Goal: Navigation & Orientation: Find specific page/section

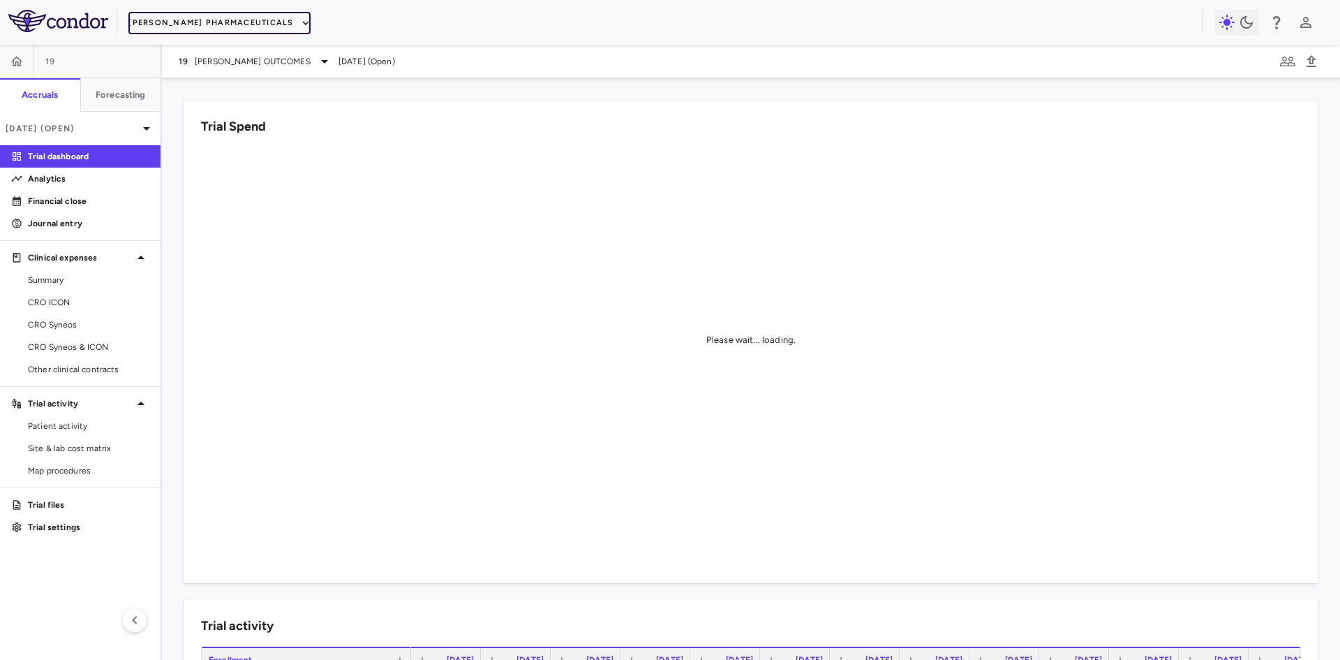
click at [207, 31] on button "[PERSON_NAME] Pharmaceuticals" at bounding box center [219, 23] width 182 height 22
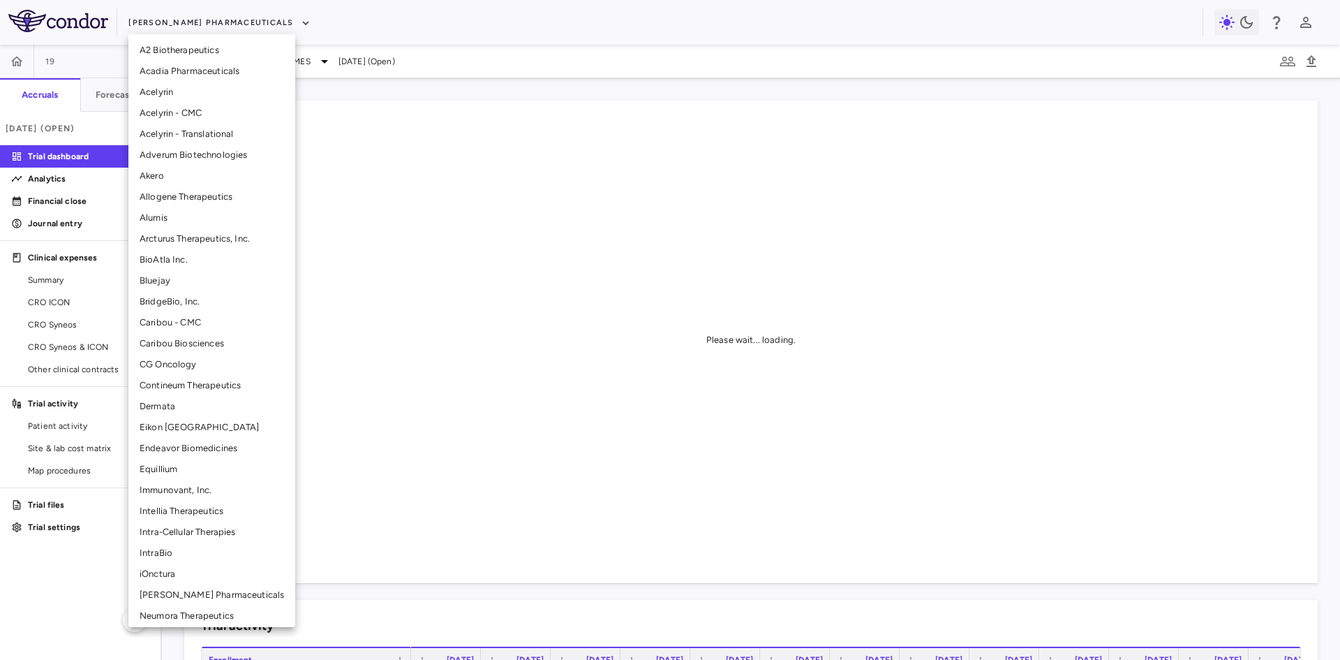
click at [184, 193] on li "Allogene Therapeutics" at bounding box center [211, 196] width 167 height 21
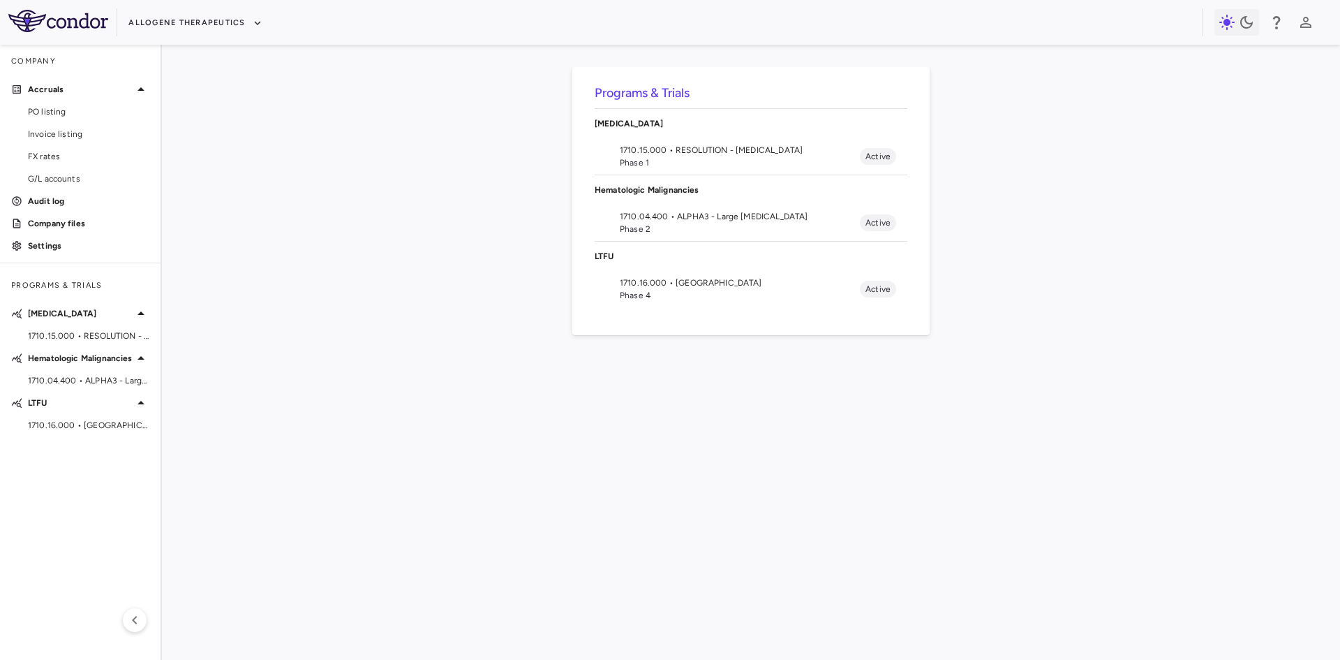
click at [679, 154] on span "1710.15.000 • RESOLUTION - Autoimmune Diseases" at bounding box center [740, 150] width 240 height 13
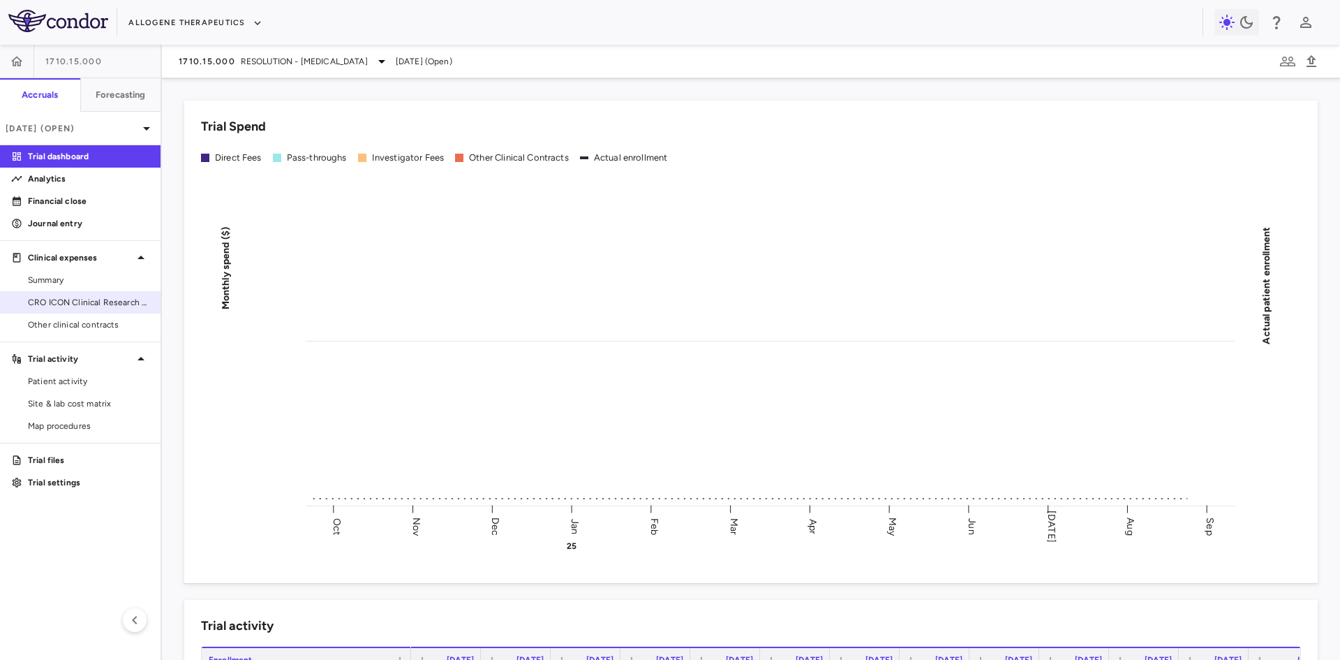
click at [95, 299] on span "CRO ICON Clinical Research Limited" at bounding box center [88, 302] width 121 height 13
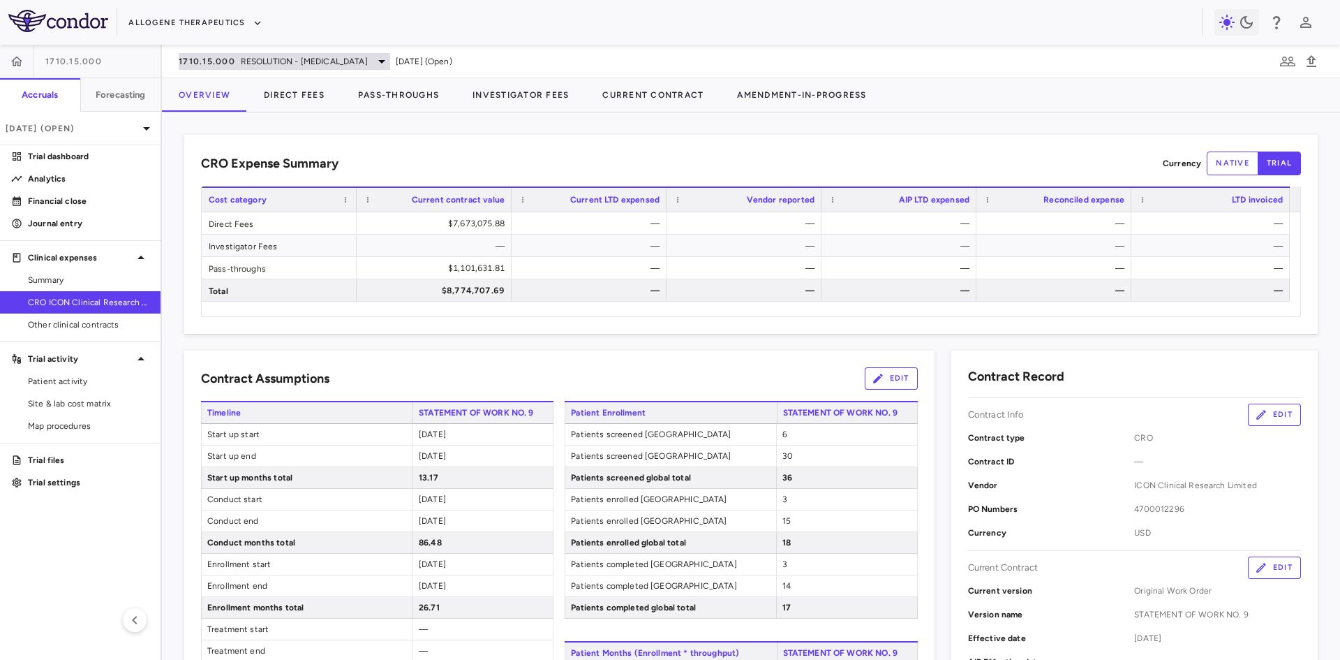
click at [353, 59] on span "RESOLUTION - Autoimmune Diseases" at bounding box center [304, 61] width 127 height 13
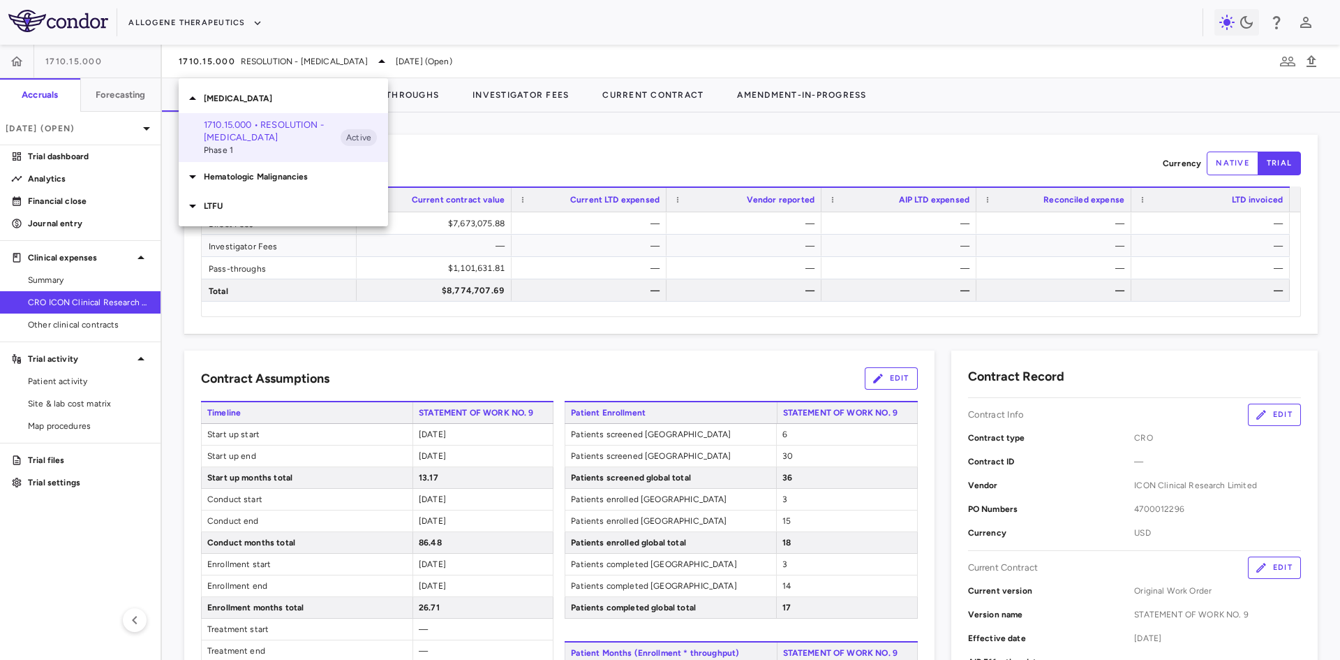
click at [209, 195] on div "LTFU" at bounding box center [283, 205] width 209 height 29
click at [236, 232] on p "1710.16.000 • LTFU" at bounding box center [272, 238] width 137 height 25
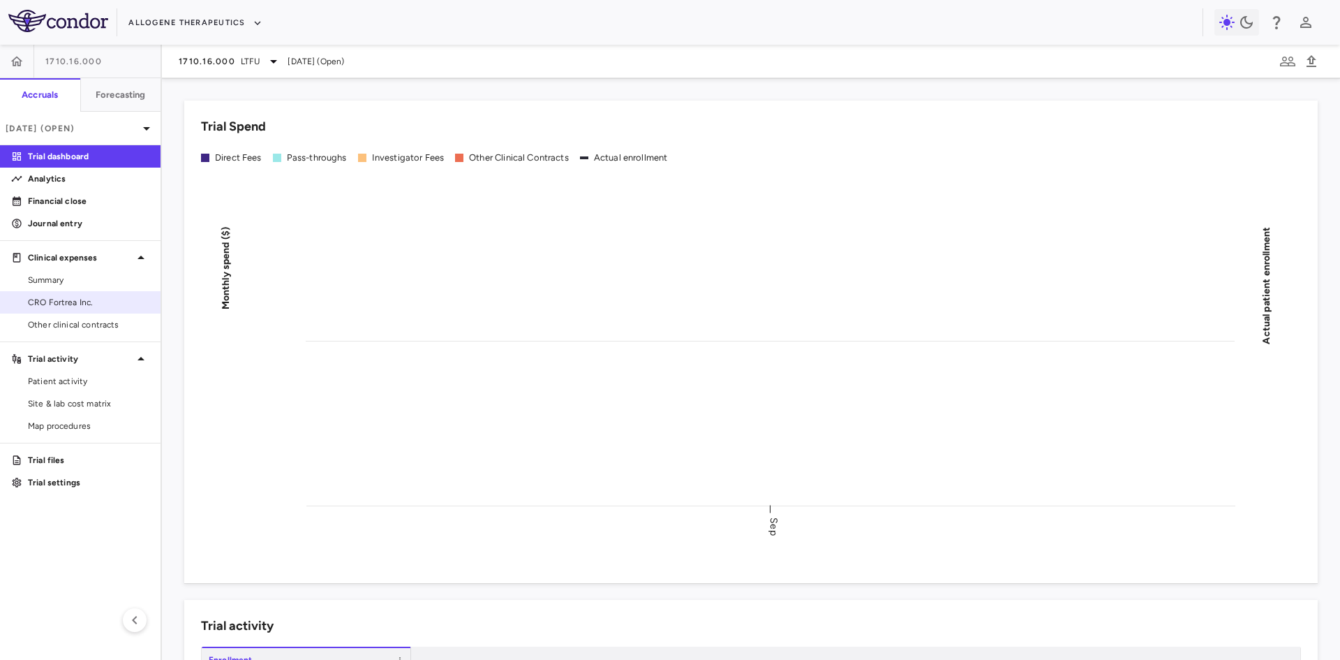
click at [75, 298] on span "CRO Fortrea Inc." at bounding box center [88, 302] width 121 height 13
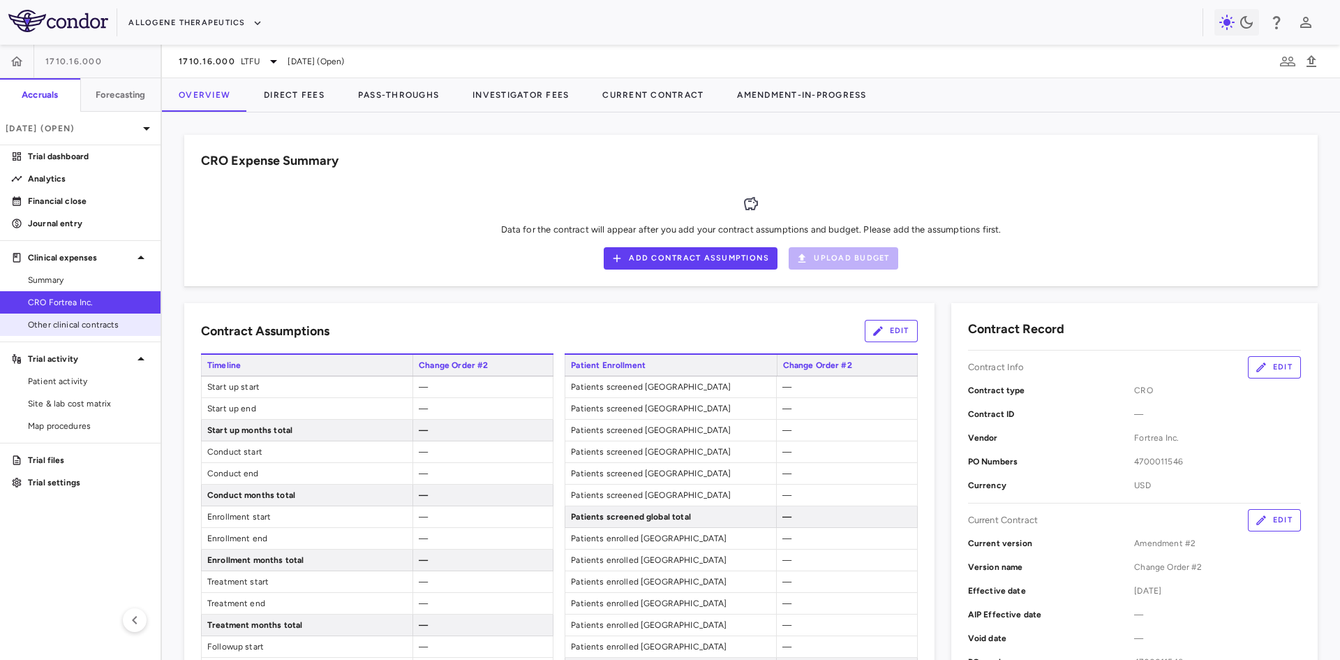
click at [89, 325] on span "Other clinical contracts" at bounding box center [88, 324] width 121 height 13
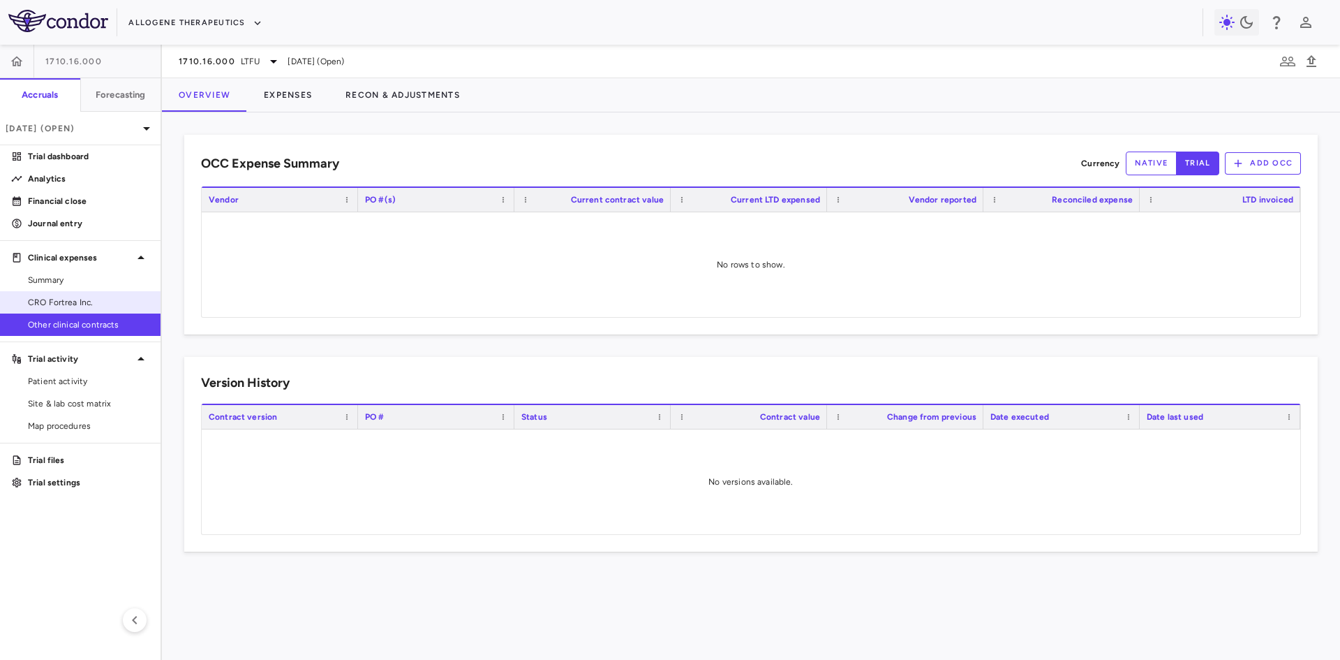
click at [84, 301] on span "CRO Fortrea Inc." at bounding box center [88, 302] width 121 height 13
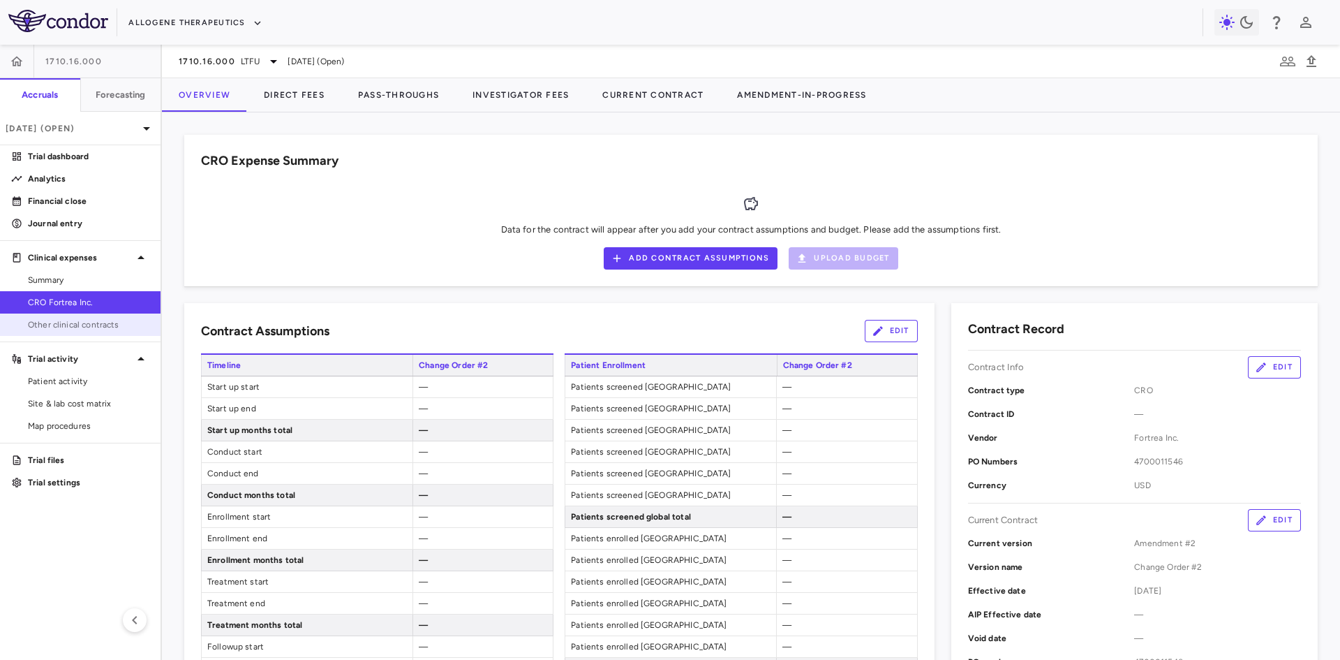
click at [64, 323] on span "Other clinical contracts" at bounding box center [88, 324] width 121 height 13
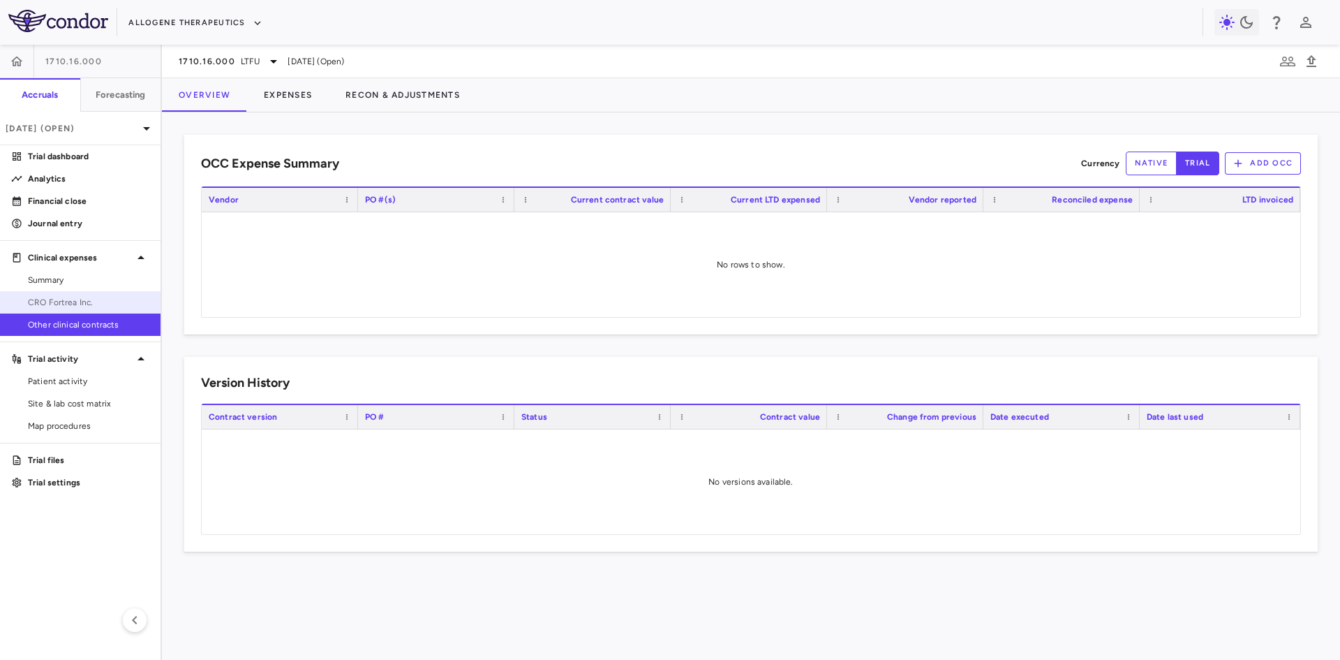
click at [113, 304] on span "CRO Fortrea Inc." at bounding box center [88, 302] width 121 height 13
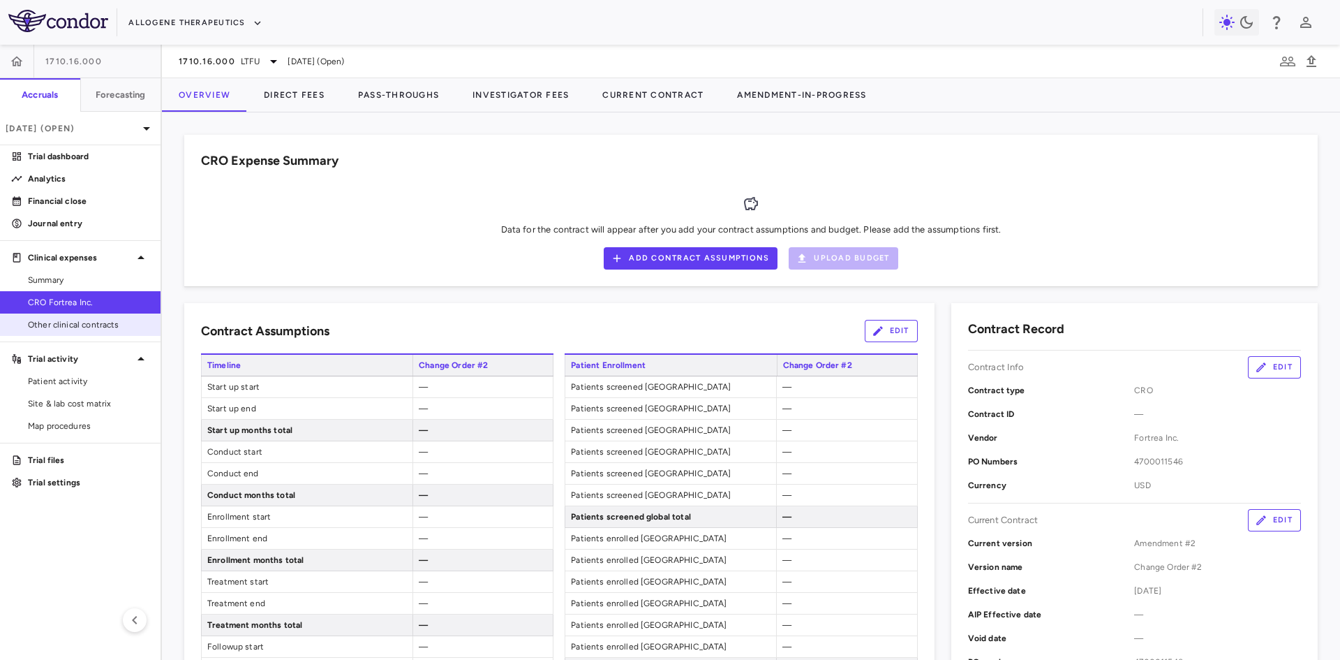
click at [61, 325] on span "Other clinical contracts" at bounding box center [88, 324] width 121 height 13
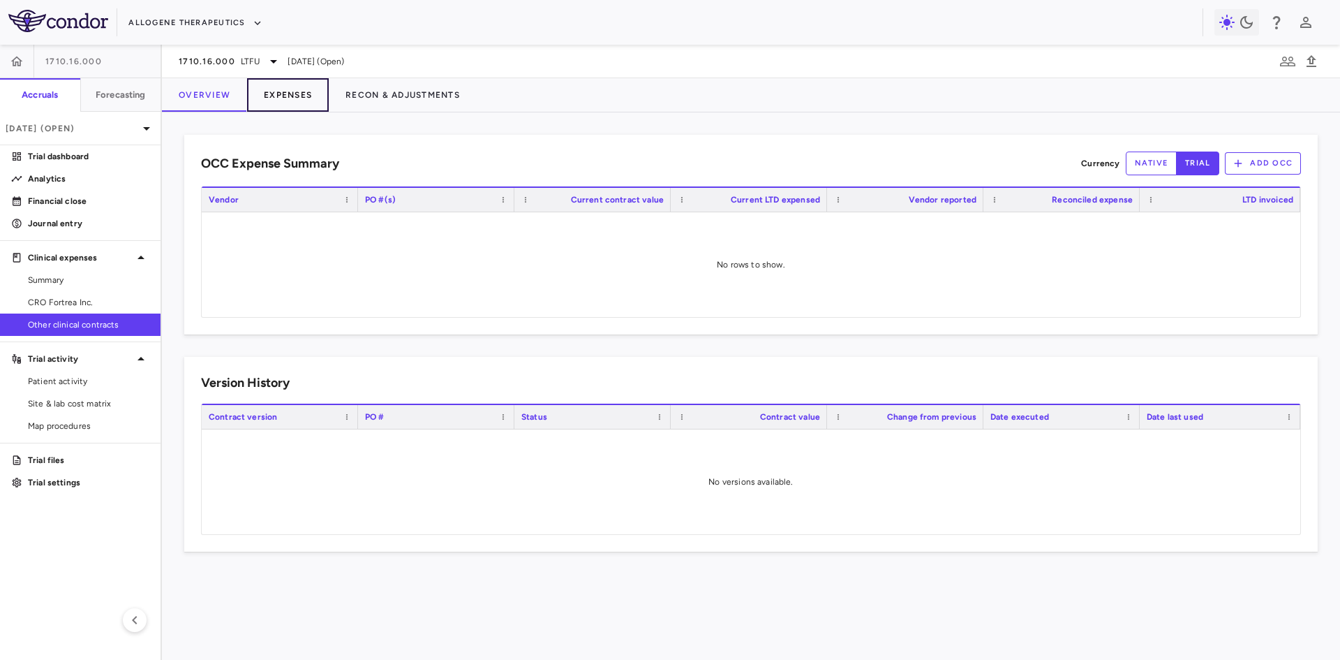
click at [295, 91] on button "Expenses" at bounding box center [288, 95] width 82 height 34
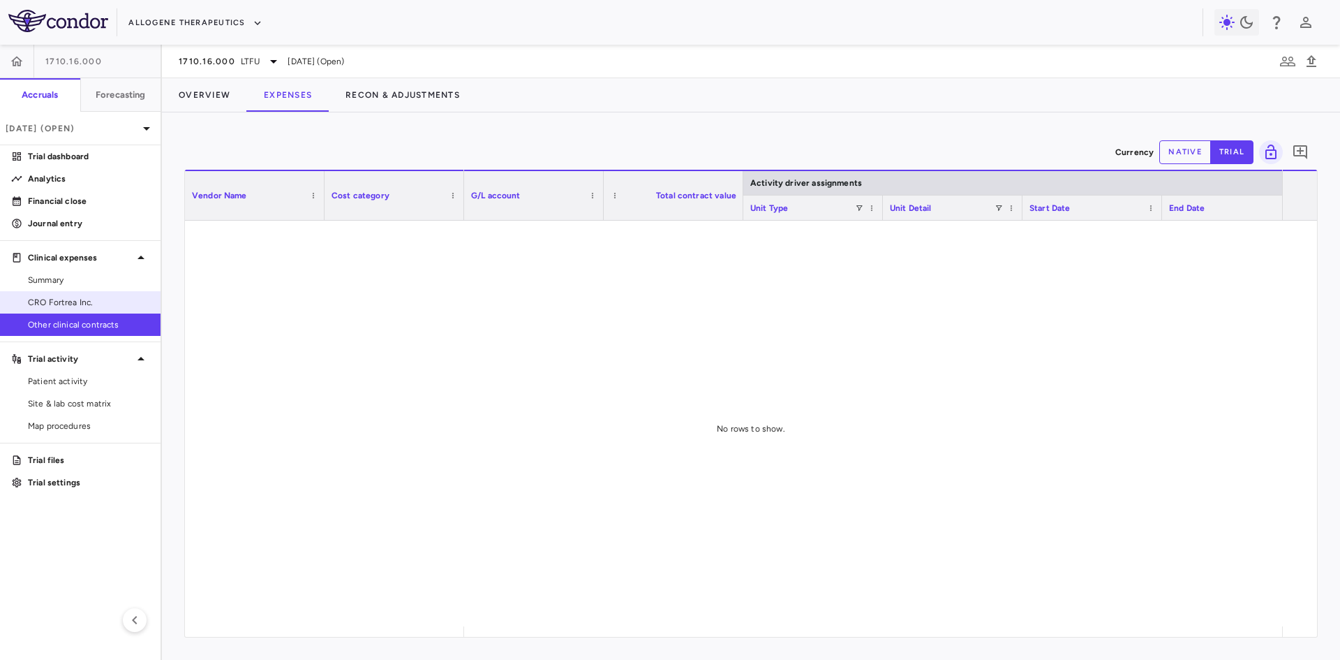
click at [75, 302] on span "CRO Fortrea Inc." at bounding box center [88, 302] width 121 height 13
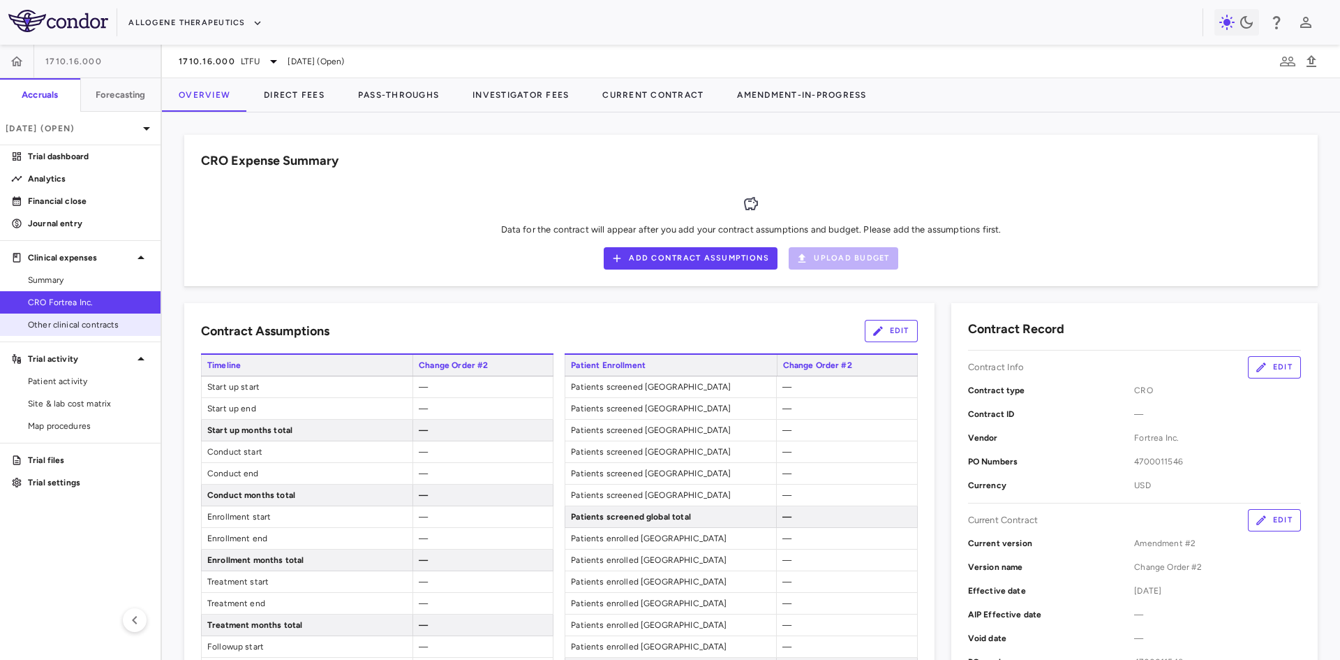
click at [80, 327] on span "Other clinical contracts" at bounding box center [88, 324] width 121 height 13
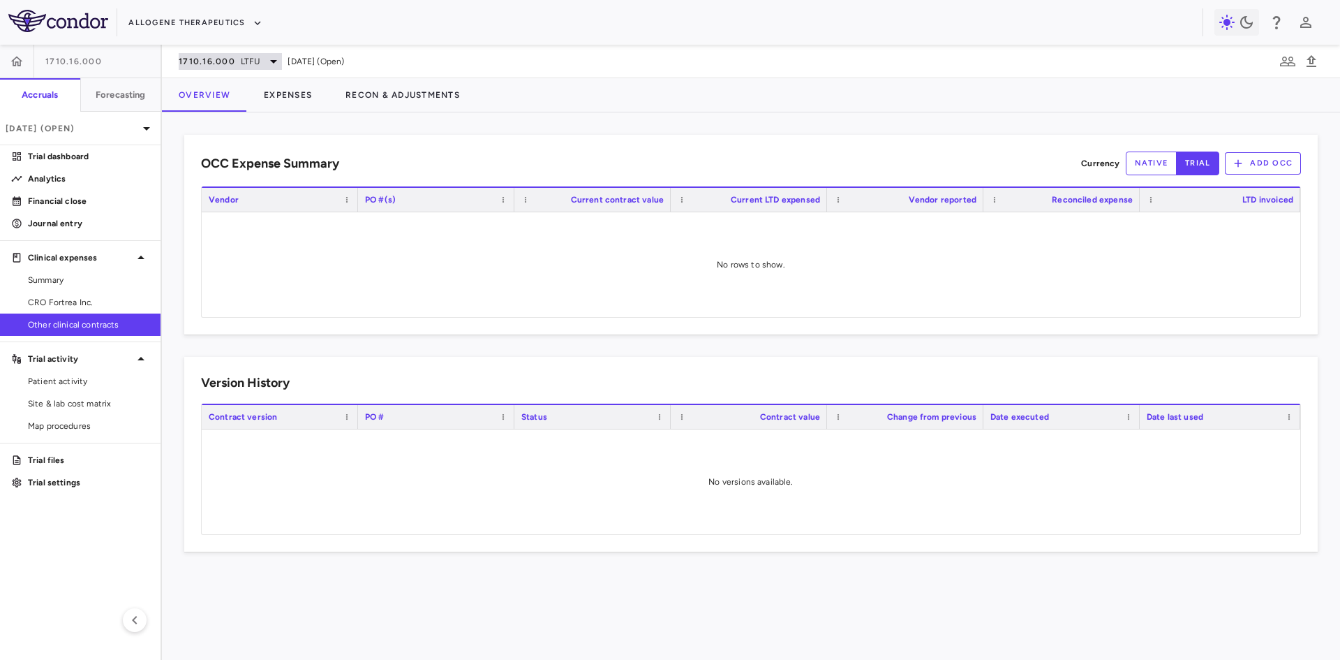
click at [251, 61] on span "LTFU" at bounding box center [251, 61] width 20 height 13
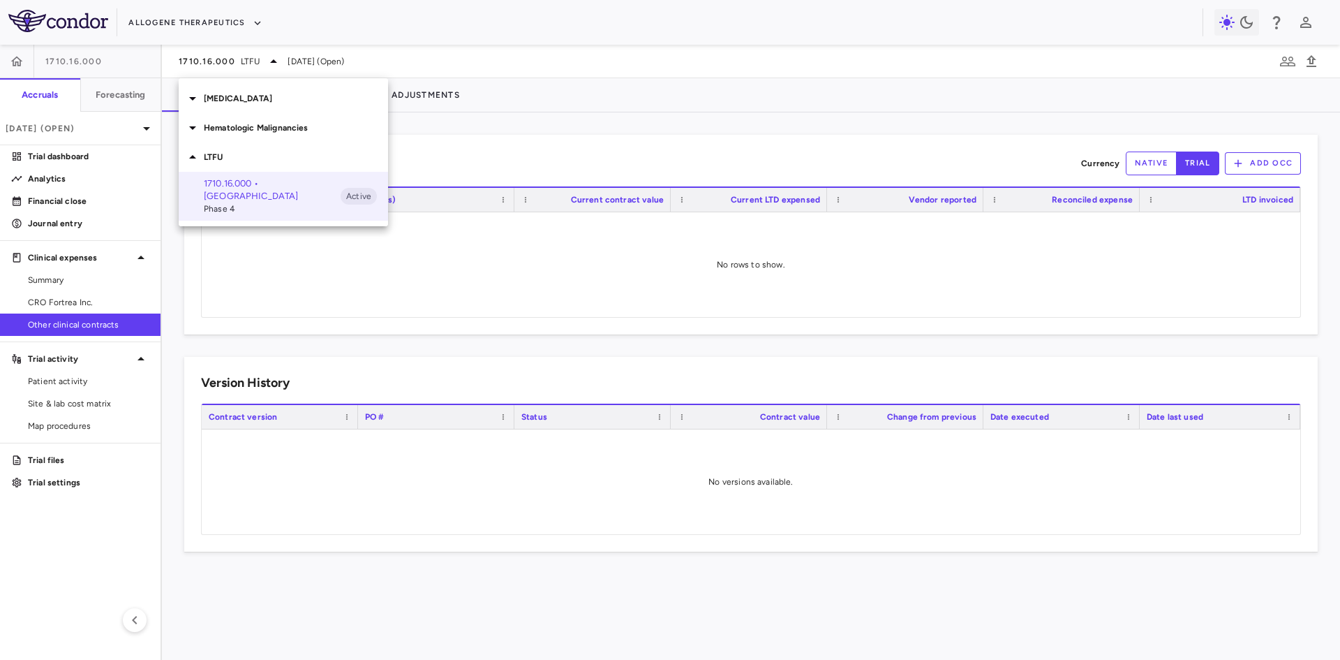
click at [254, 126] on p "Hematologic Malignancies" at bounding box center [296, 127] width 184 height 13
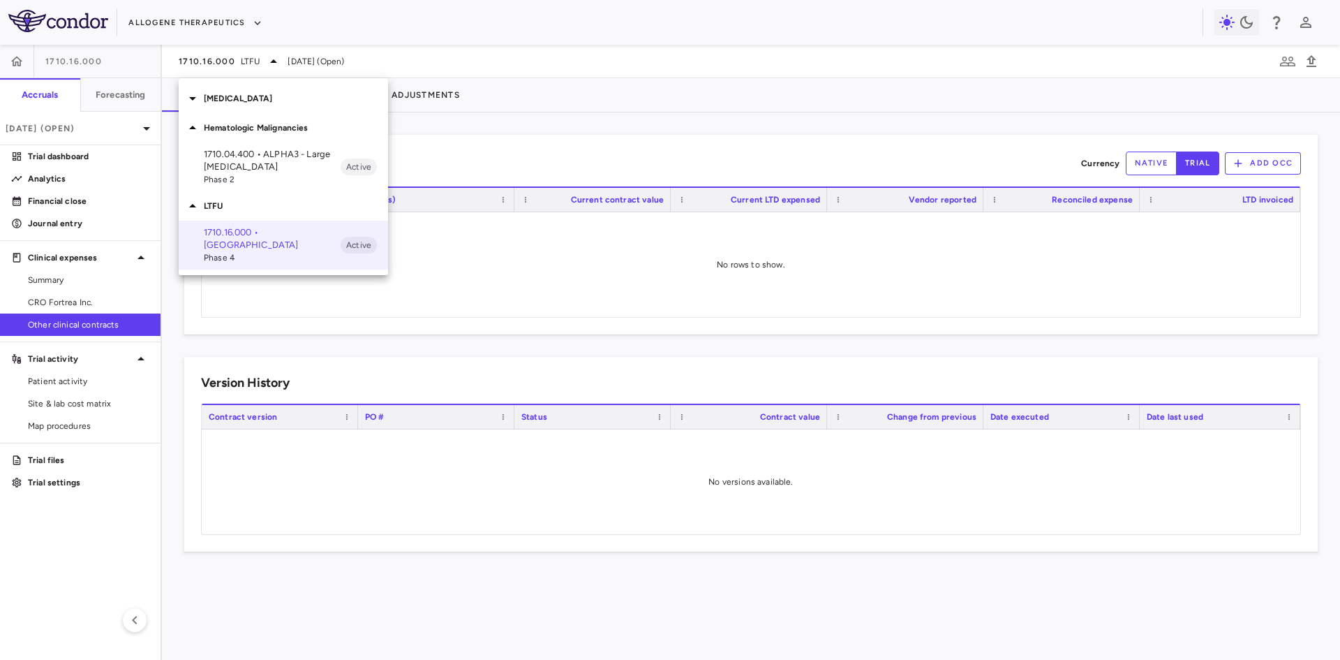
click at [249, 101] on p "Autoimmune Disease" at bounding box center [296, 98] width 184 height 13
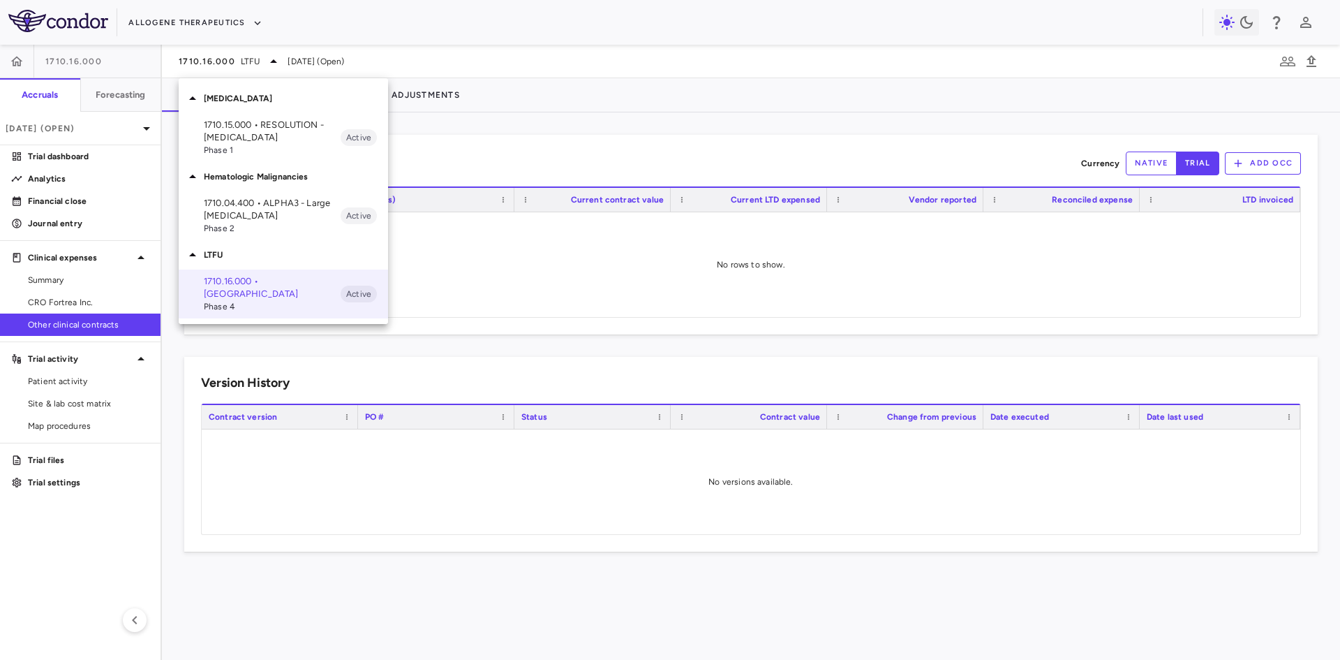
click at [259, 142] on p "1710.15.000 • RESOLUTION - Autoimmune Diseases" at bounding box center [272, 131] width 137 height 25
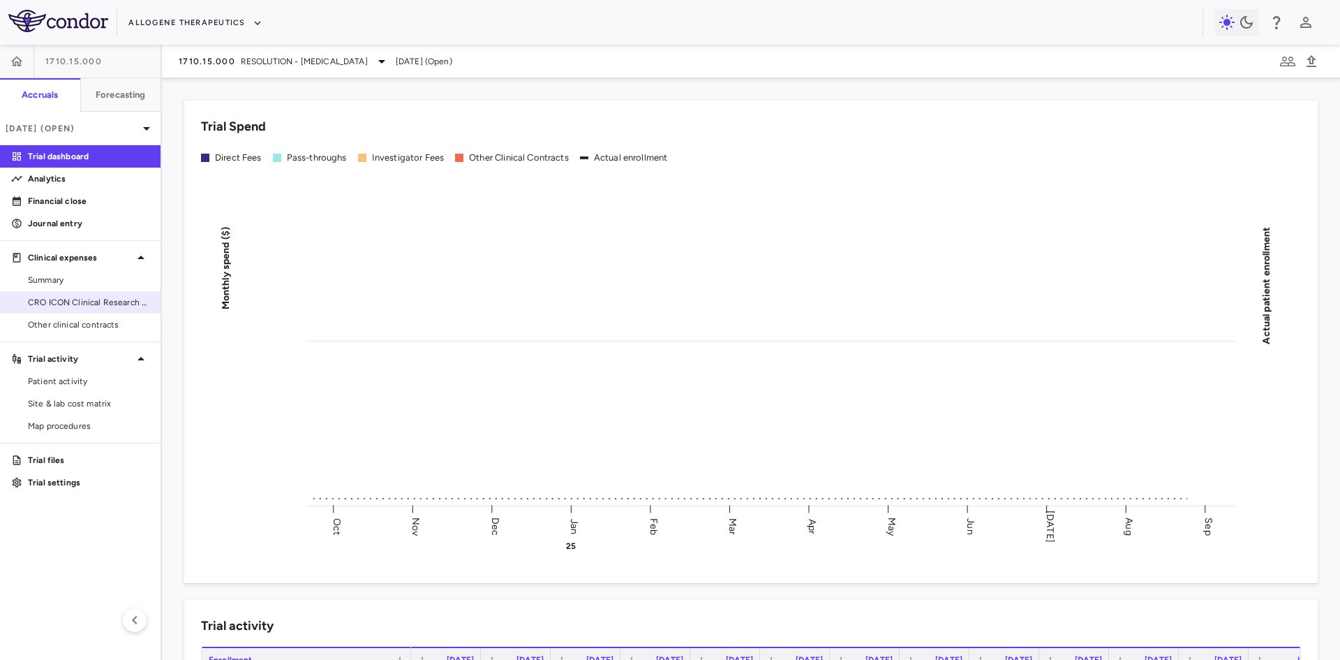
click at [79, 303] on span "CRO ICON Clinical Research Limited" at bounding box center [88, 302] width 121 height 13
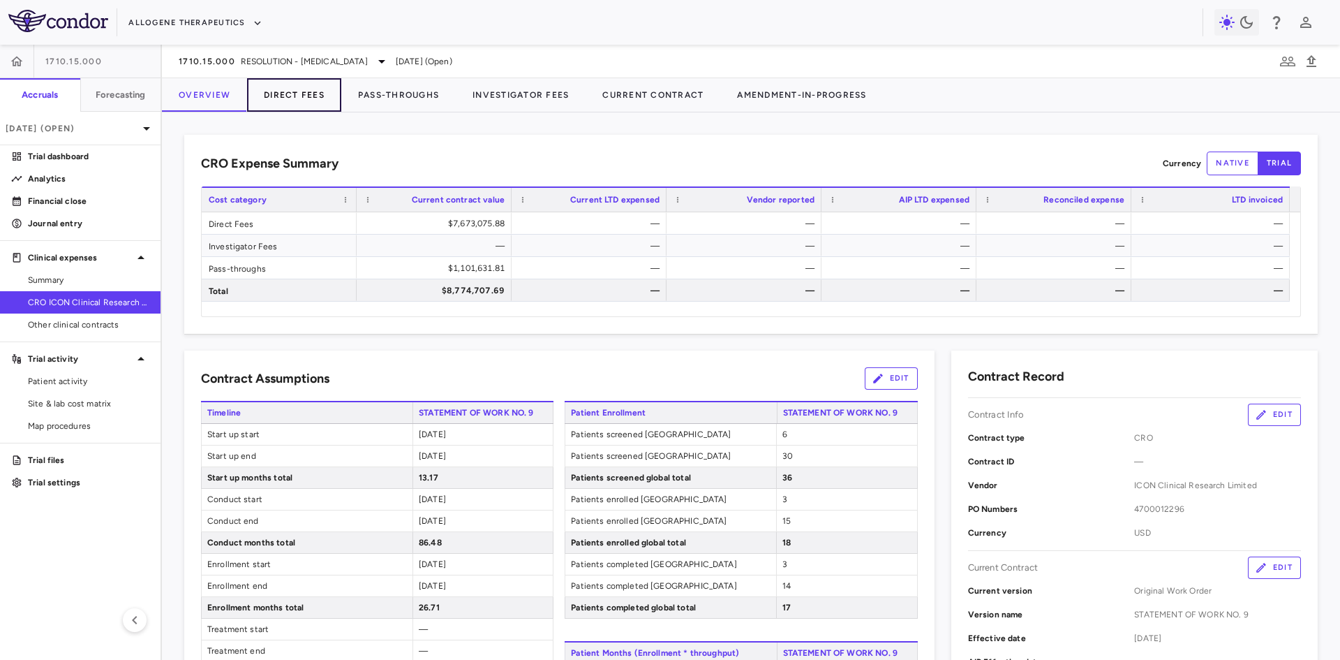
click at [290, 91] on button "Direct Fees" at bounding box center [294, 95] width 94 height 34
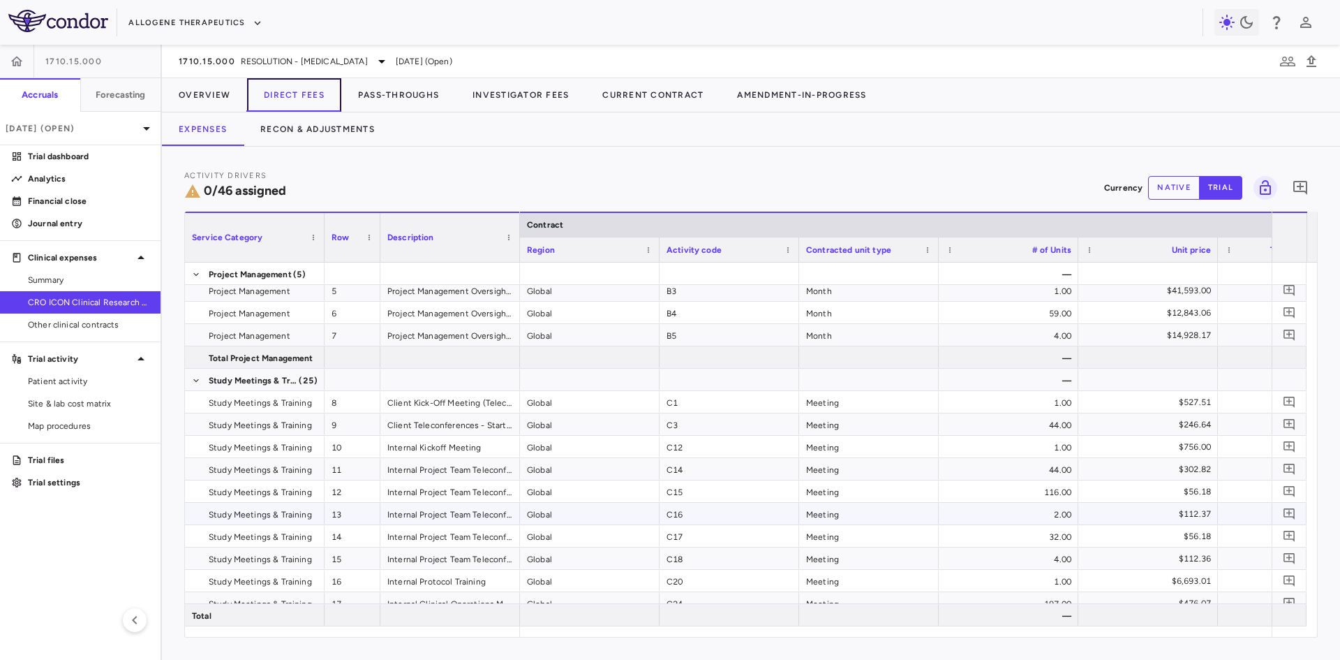
scroll to position [466, 0]
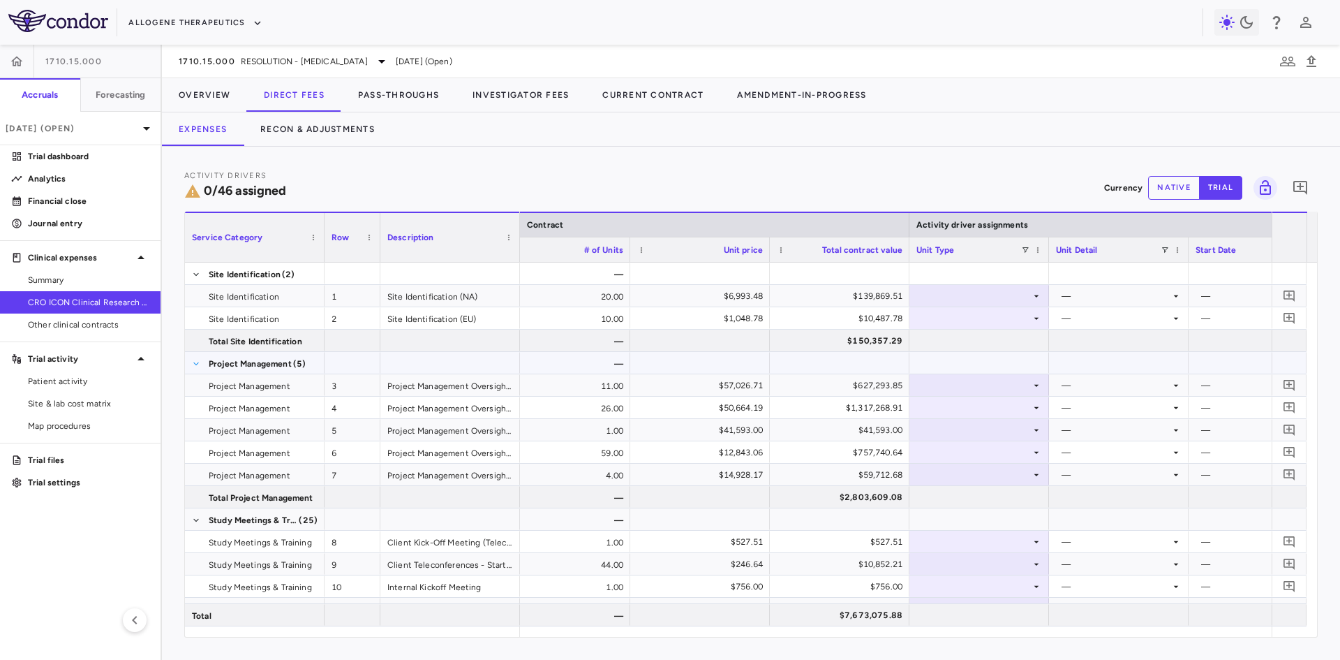
click at [195, 362] on span at bounding box center [196, 364] width 8 height 8
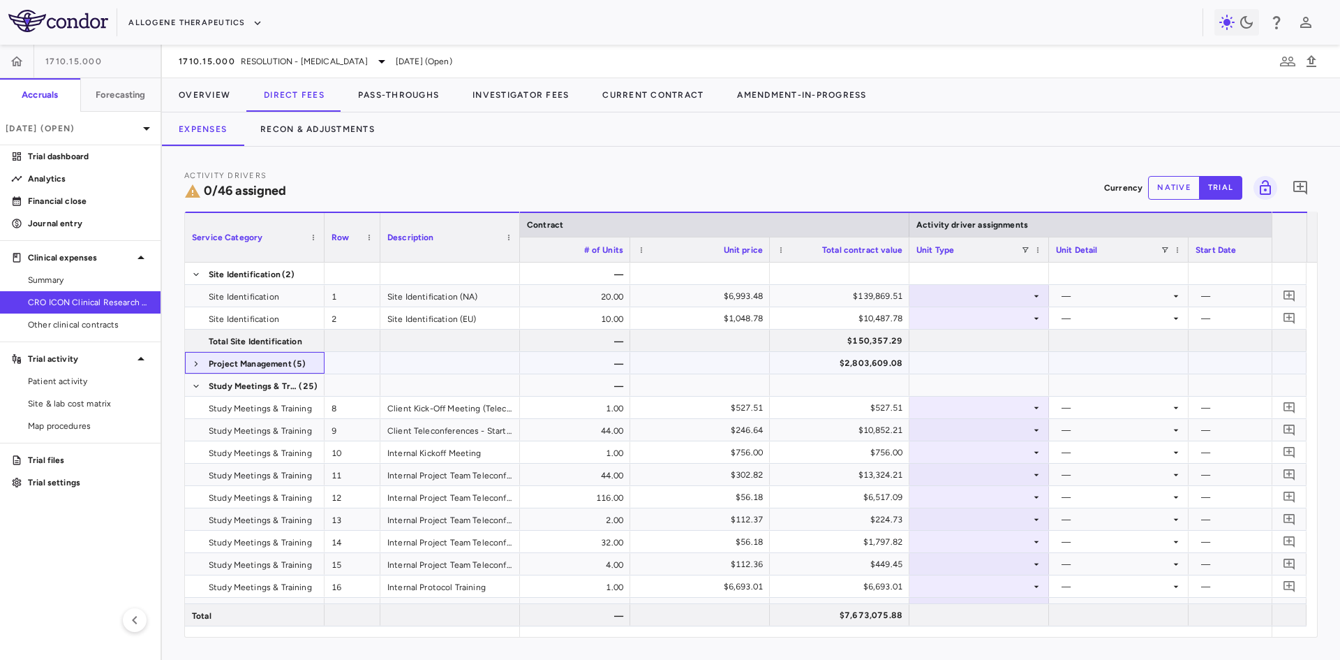
click at [195, 362] on span at bounding box center [196, 364] width 8 height 8
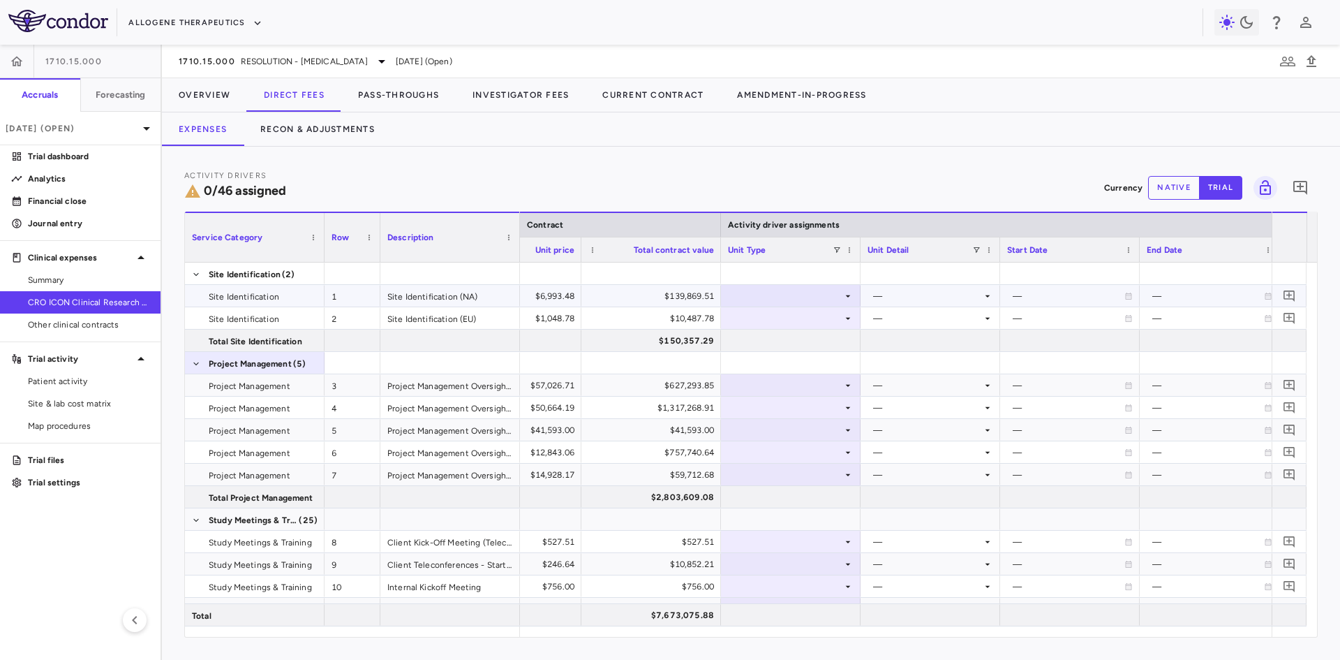
click at [761, 294] on div at bounding box center [791, 296] width 126 height 20
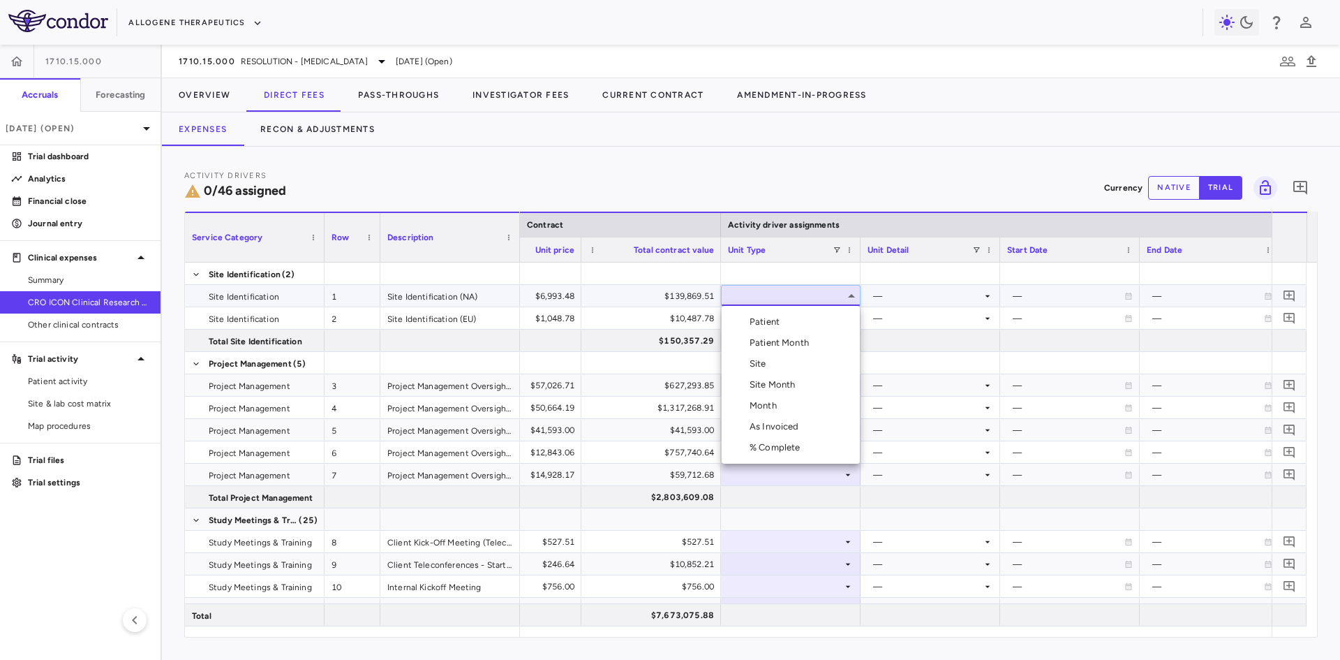
click at [831, 274] on div at bounding box center [670, 330] width 1340 height 660
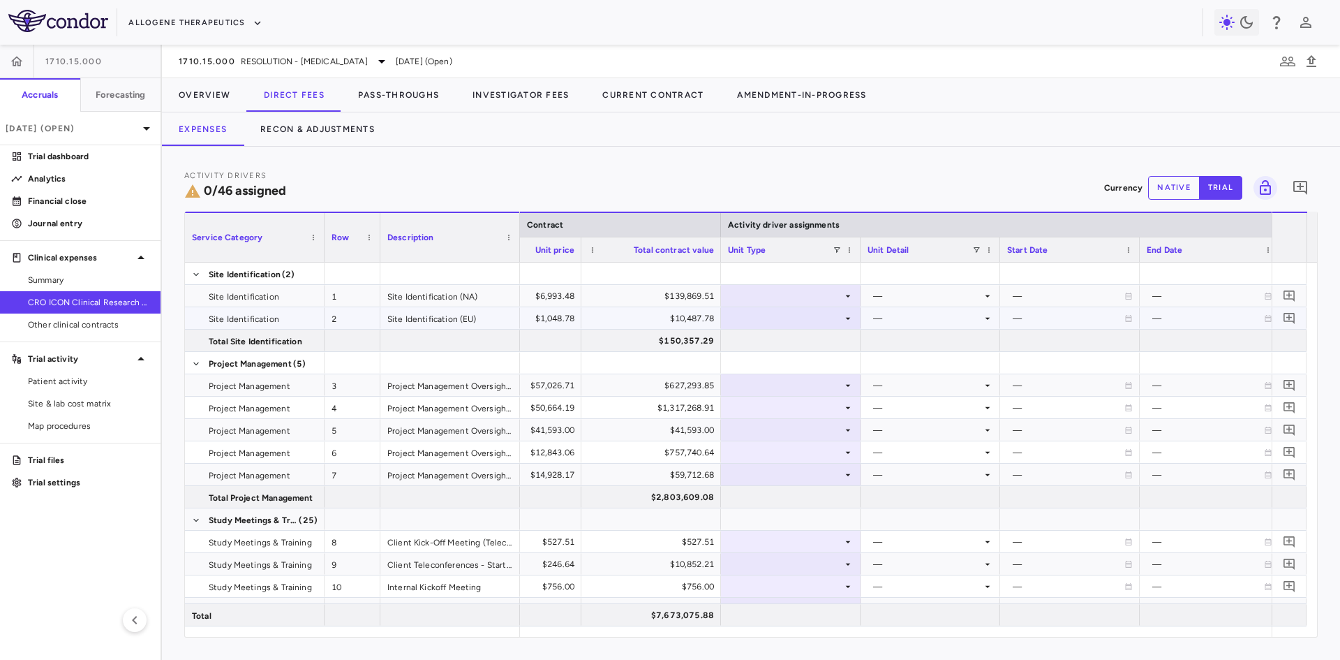
click at [831, 313] on div at bounding box center [791, 318] width 126 height 20
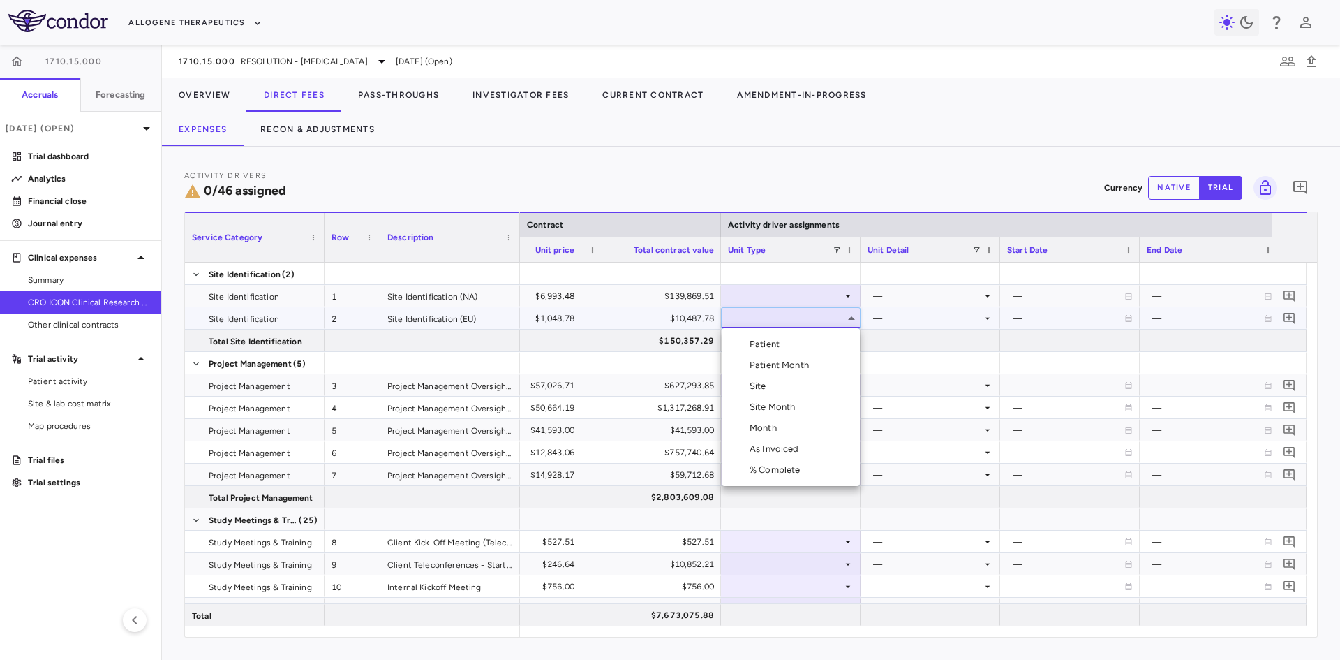
click at [836, 320] on div at bounding box center [670, 330] width 1340 height 660
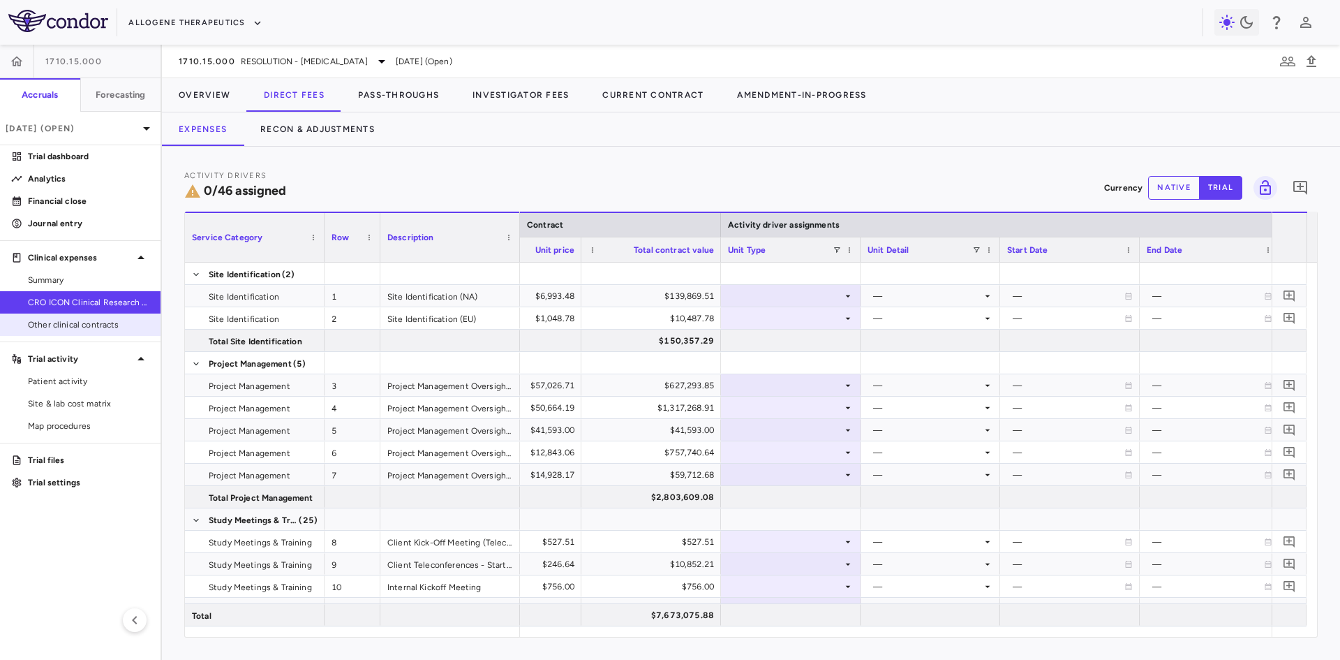
click at [91, 325] on span "Other clinical contracts" at bounding box center [88, 324] width 121 height 13
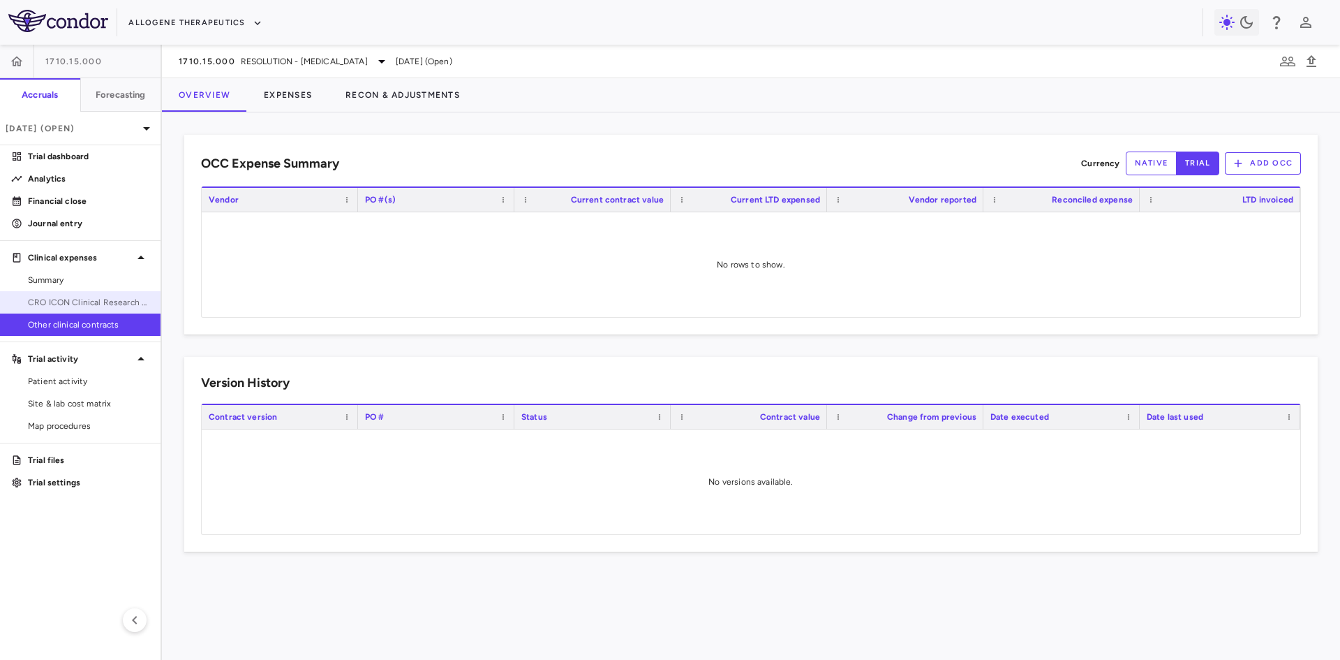
click at [106, 302] on span "CRO ICON Clinical Research Limited" at bounding box center [88, 302] width 121 height 13
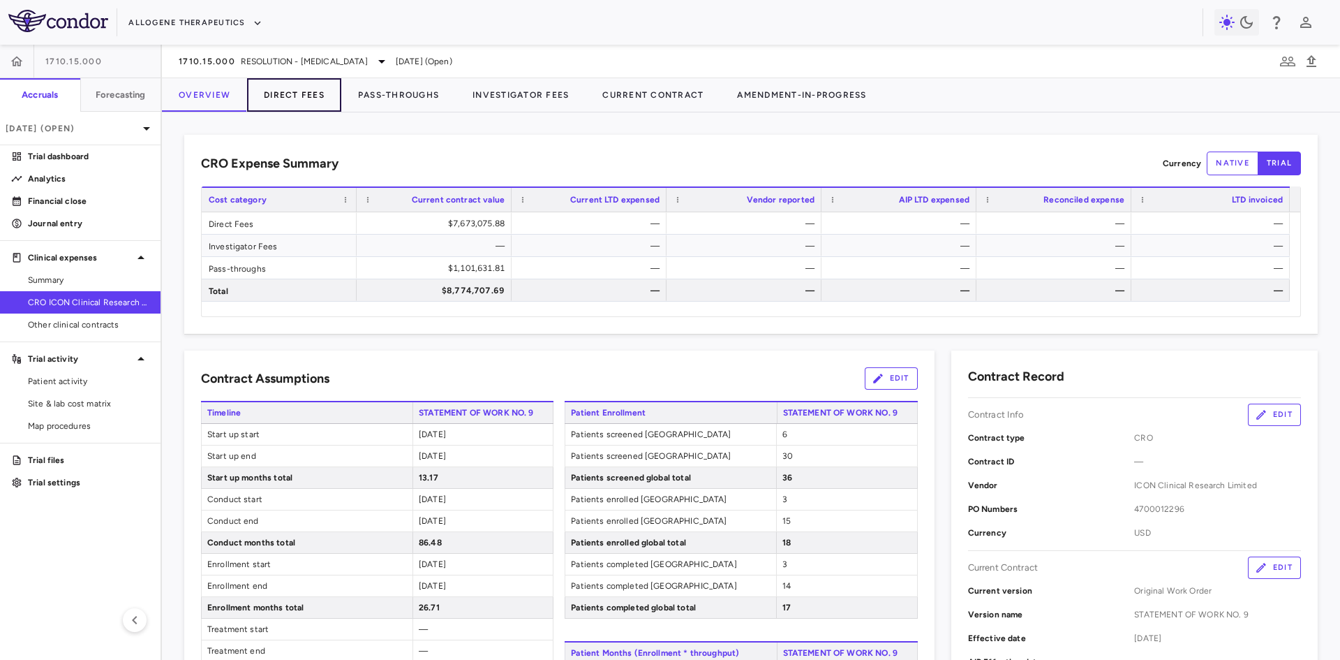
click at [307, 103] on button "Direct Fees" at bounding box center [294, 95] width 94 height 34
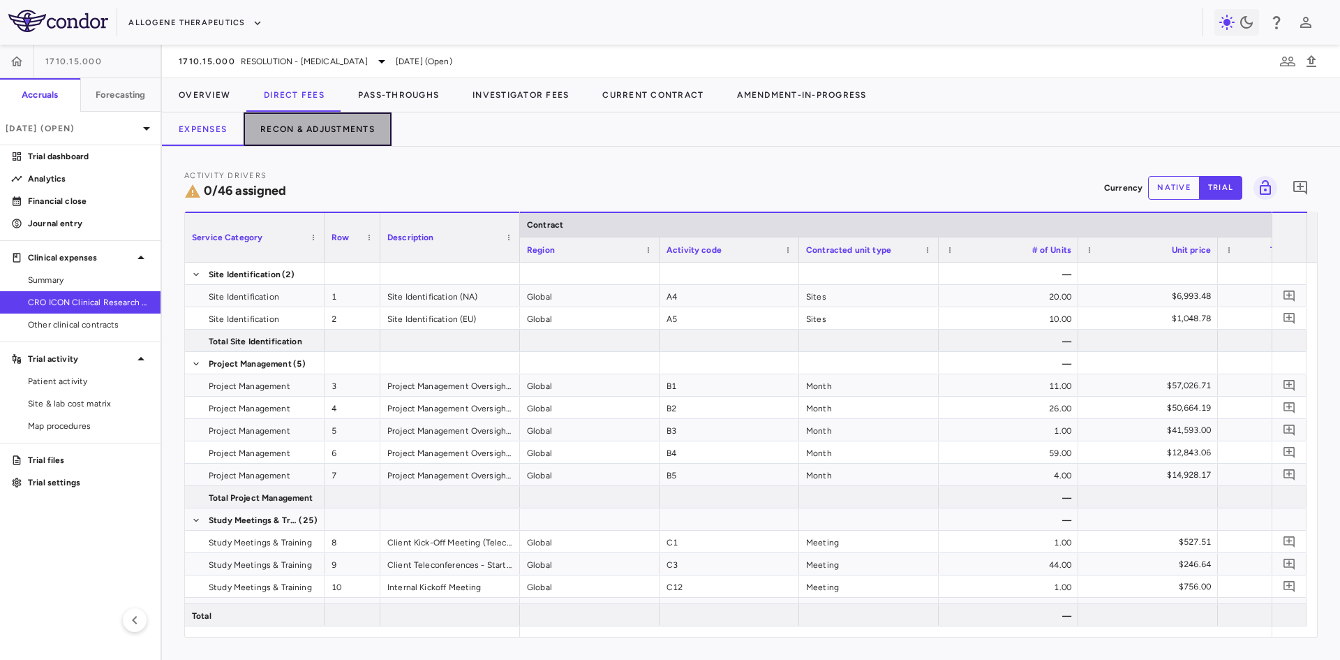
click at [309, 137] on button "Recon & Adjustments" at bounding box center [318, 129] width 148 height 34
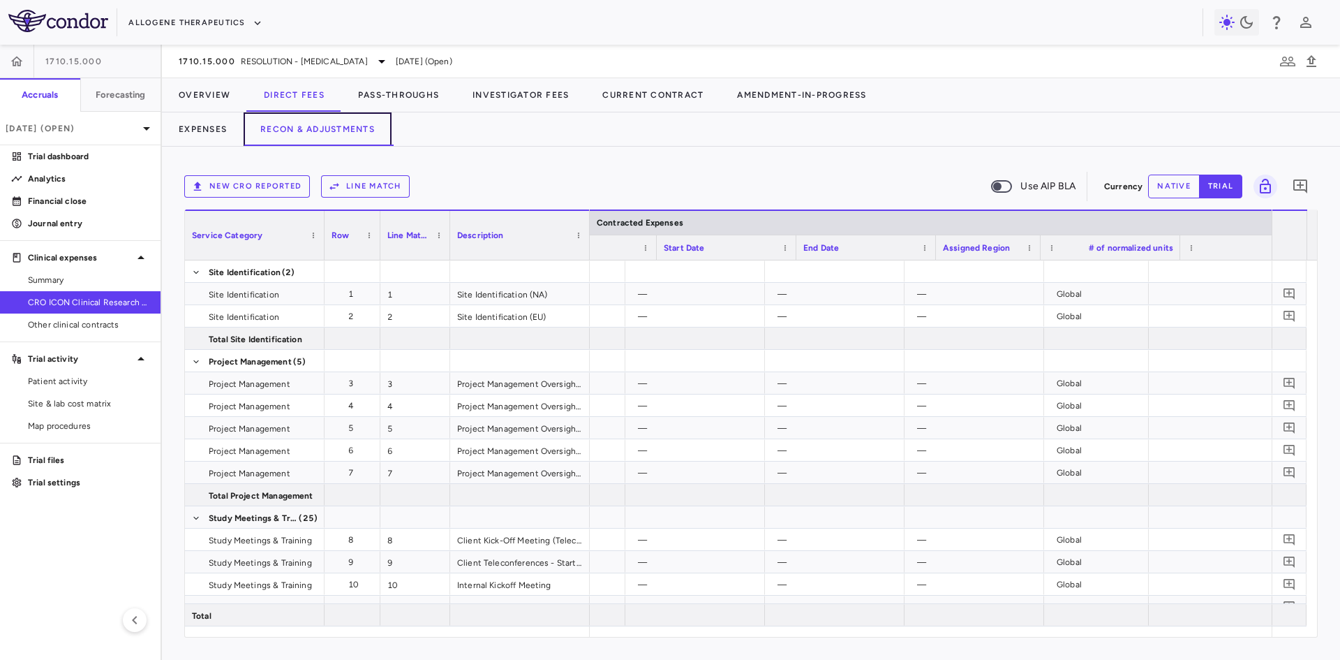
scroll to position [0, 1050]
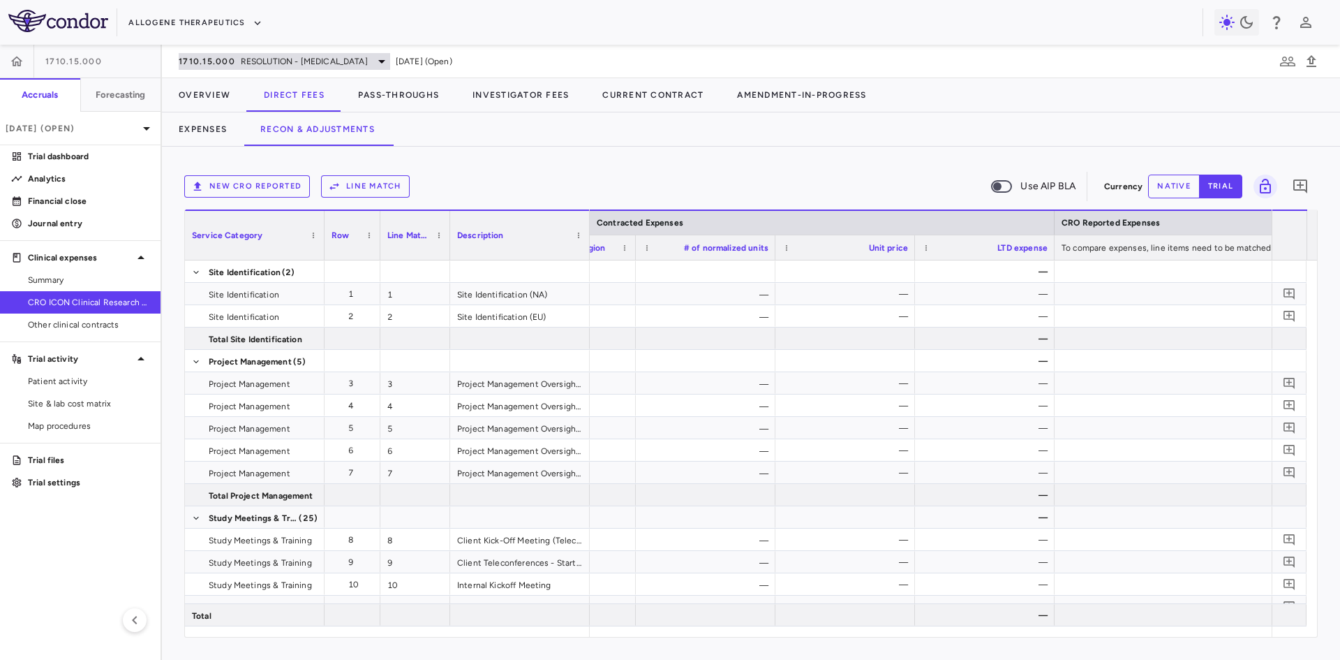
click at [355, 53] on div "1710.15.000 RESOLUTION - Autoimmune Diseases" at bounding box center [285, 61] width 212 height 17
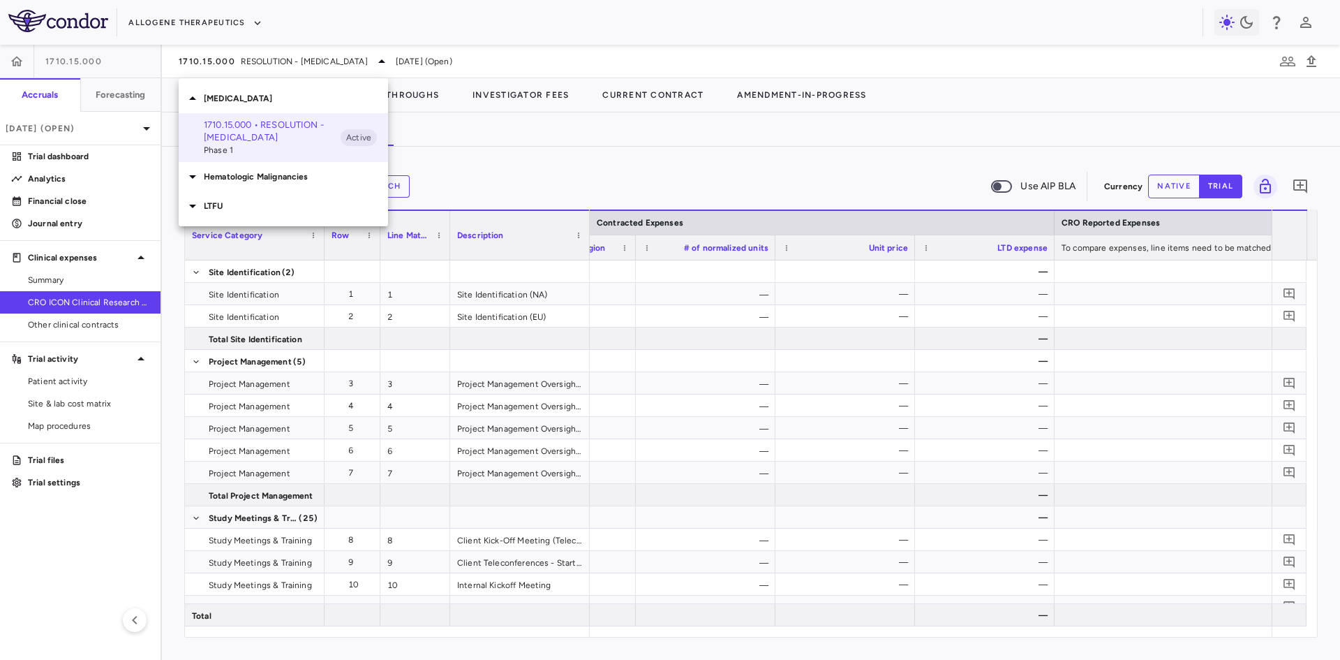
click at [230, 200] on p "LTFU" at bounding box center [296, 206] width 184 height 13
click at [244, 235] on p "1710.16.000 • LTFU" at bounding box center [272, 238] width 137 height 25
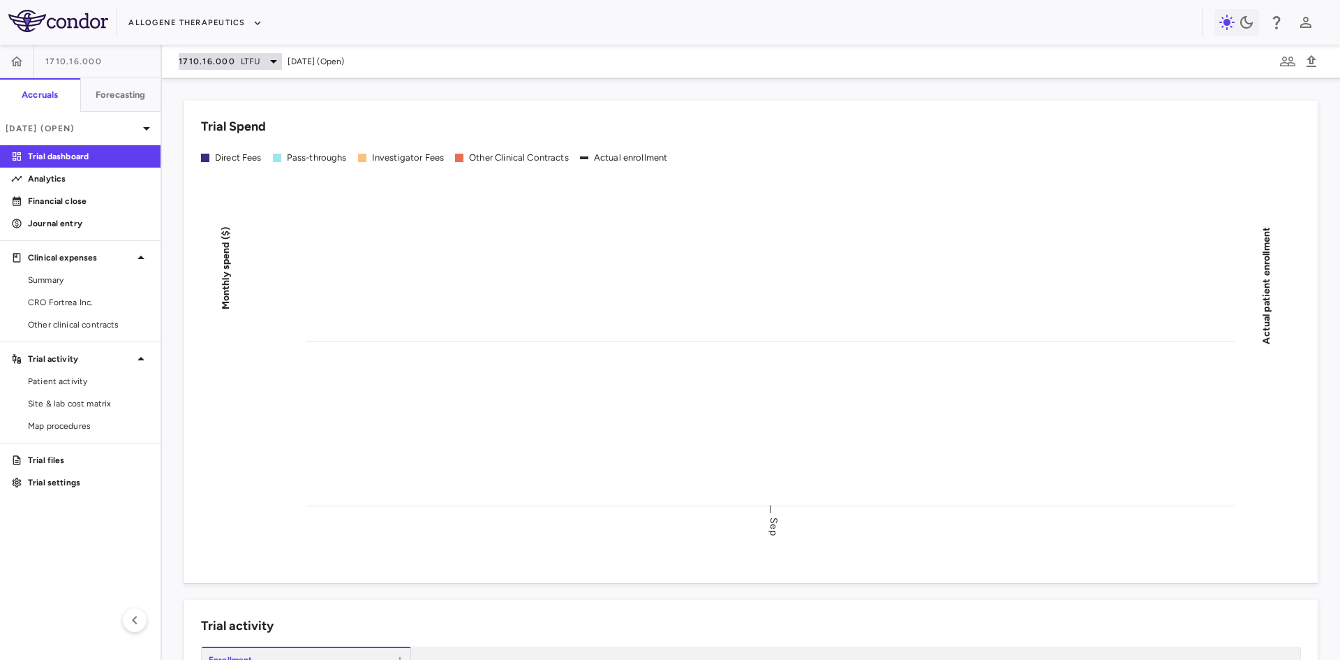
click at [241, 66] on span "LTFU" at bounding box center [251, 61] width 20 height 13
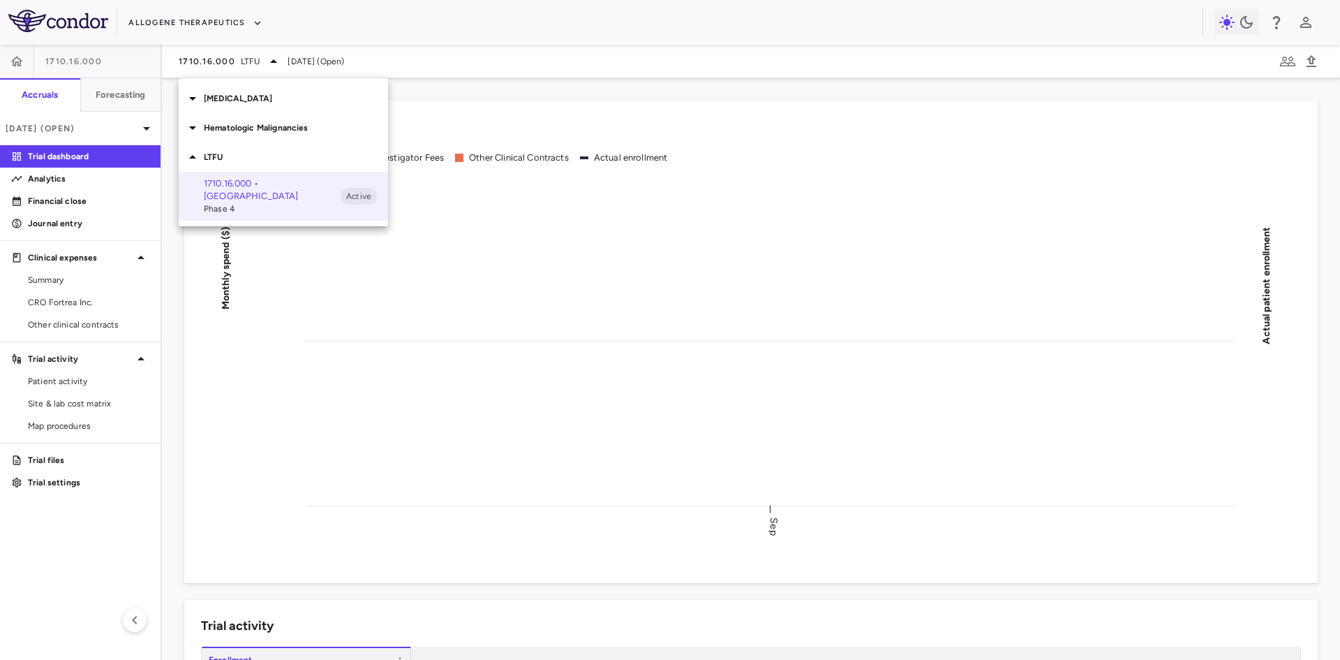
click at [254, 99] on p "Autoimmune Disease" at bounding box center [296, 98] width 184 height 13
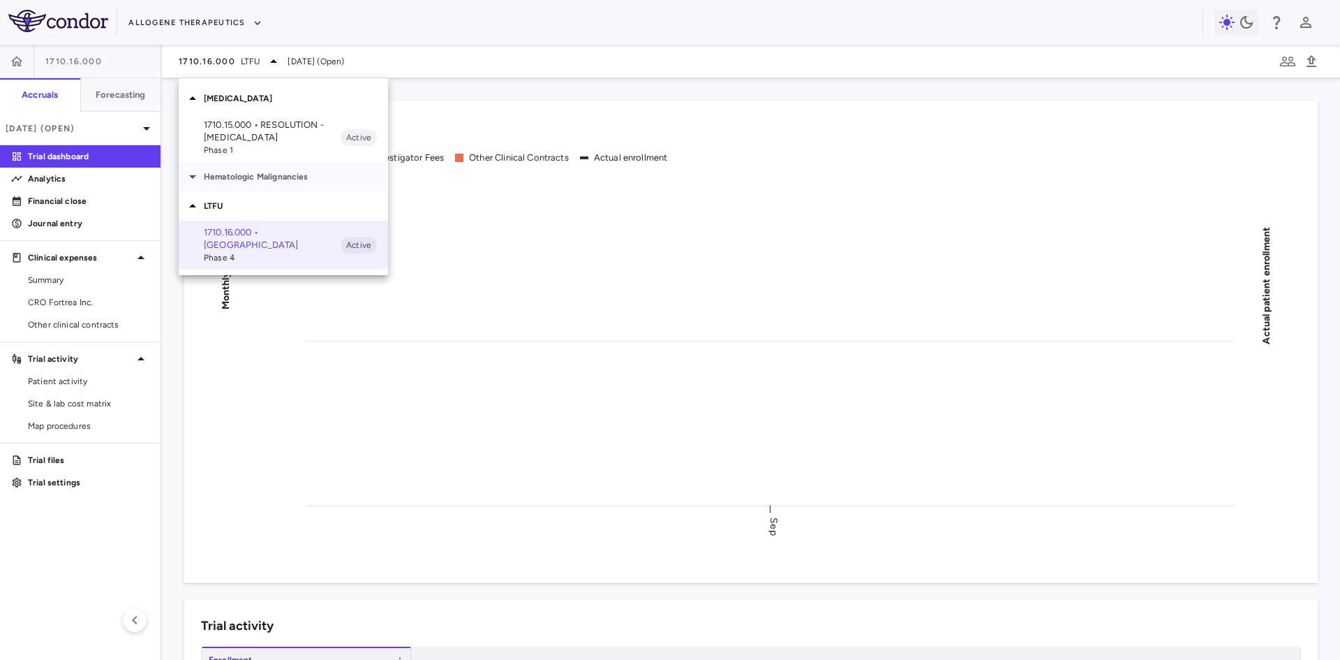
click at [258, 176] on p "Hematologic Malignancies" at bounding box center [296, 176] width 184 height 13
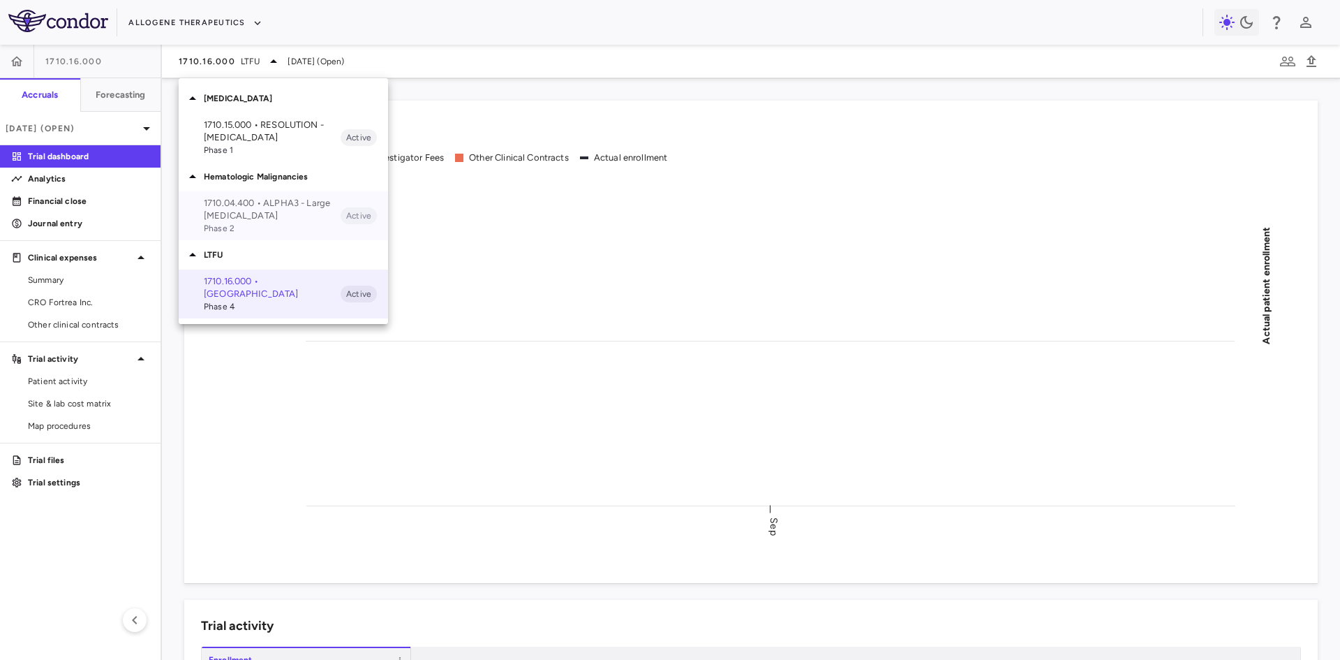
click at [267, 214] on p "1710.04.400 • ALPHA3 - Large B Cell Lymphoma" at bounding box center [272, 209] width 137 height 25
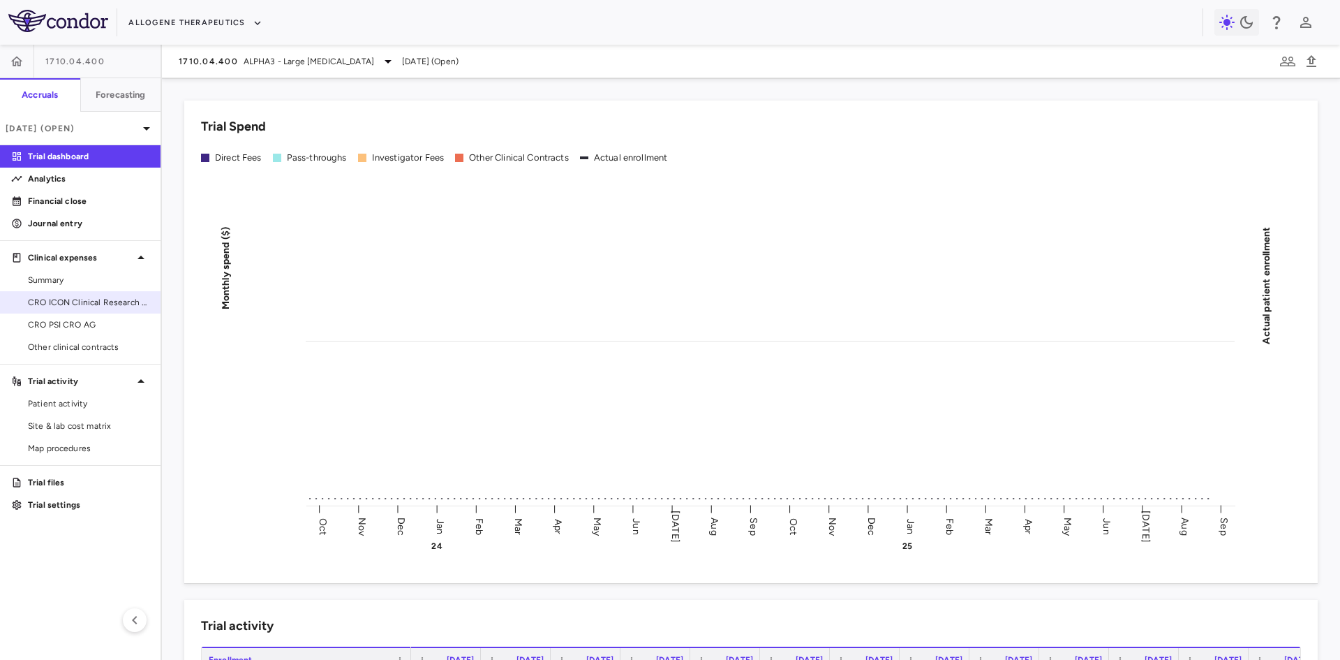
click at [108, 306] on span "CRO ICON Clinical Research Limited" at bounding box center [88, 302] width 121 height 13
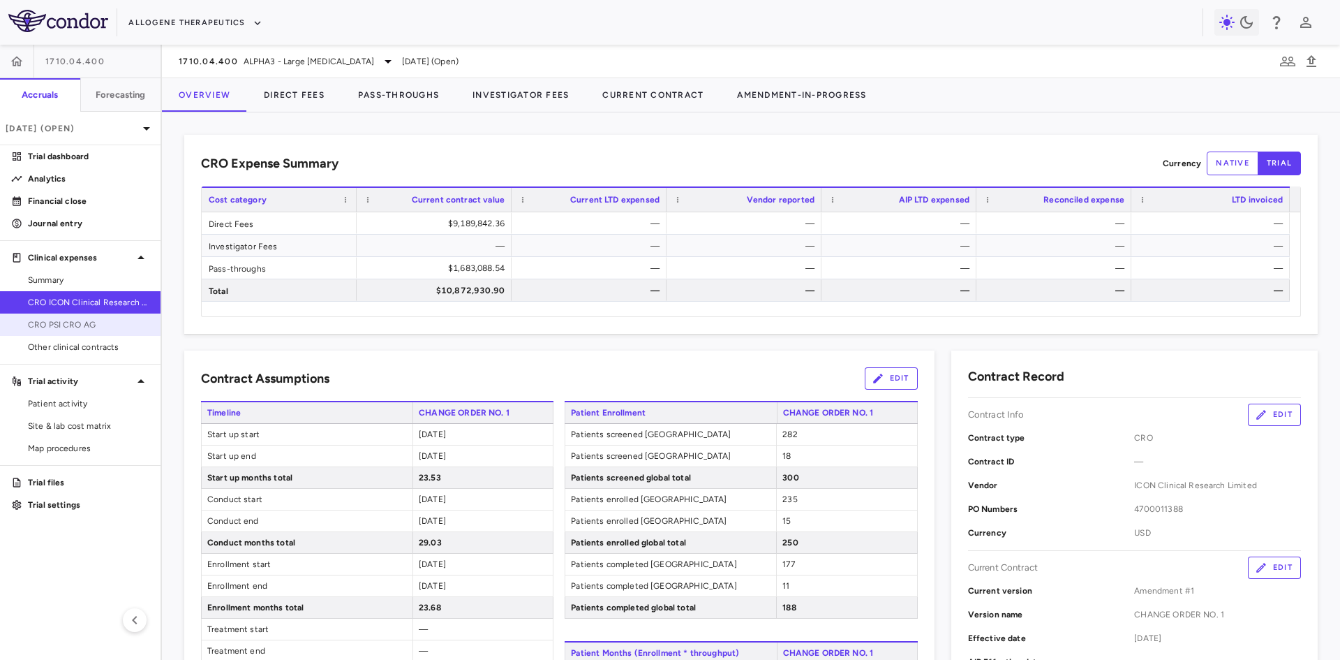
click at [84, 329] on span "CRO PSI CRO AG" at bounding box center [88, 324] width 121 height 13
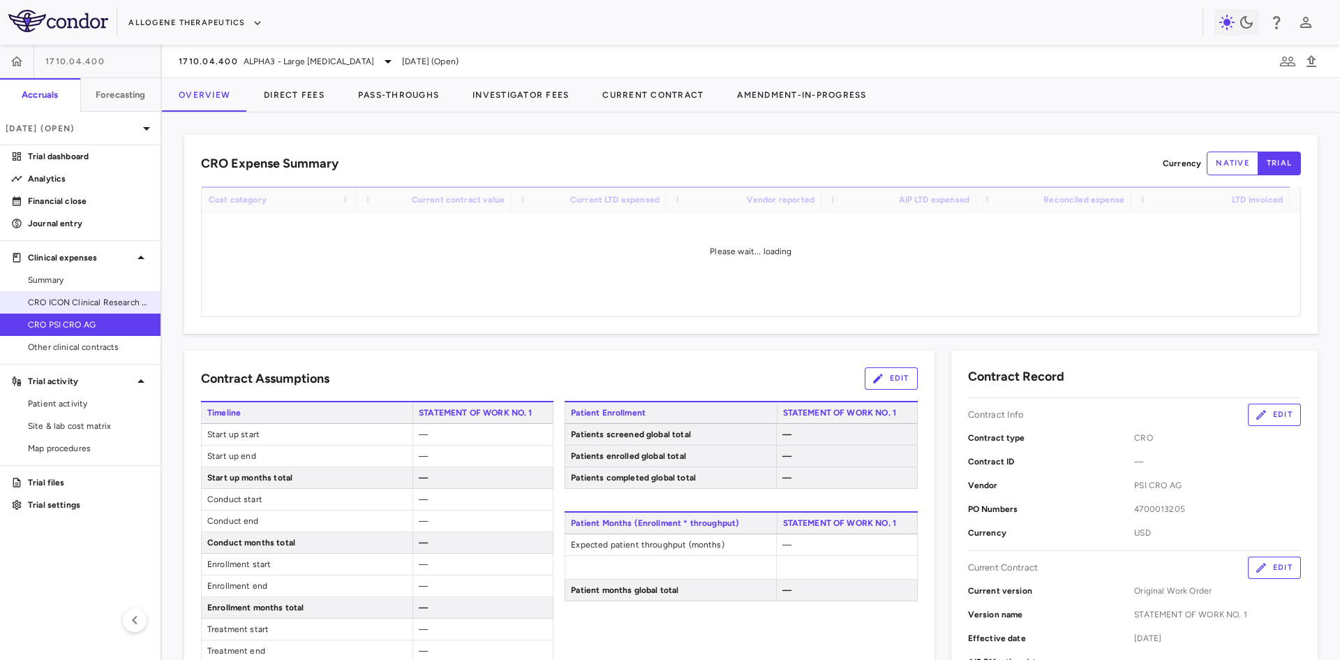
click at [114, 299] on span "CRO ICON Clinical Research Limited" at bounding box center [88, 302] width 121 height 13
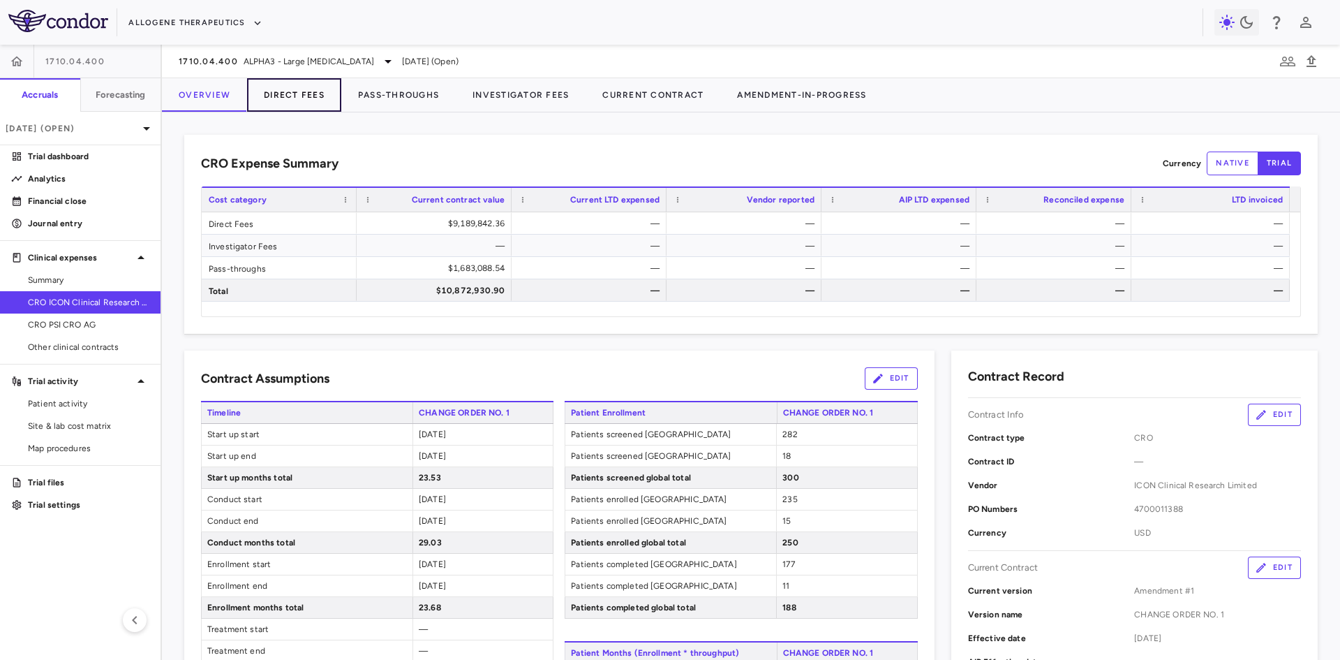
click at [303, 99] on button "Direct Fees" at bounding box center [294, 95] width 94 height 34
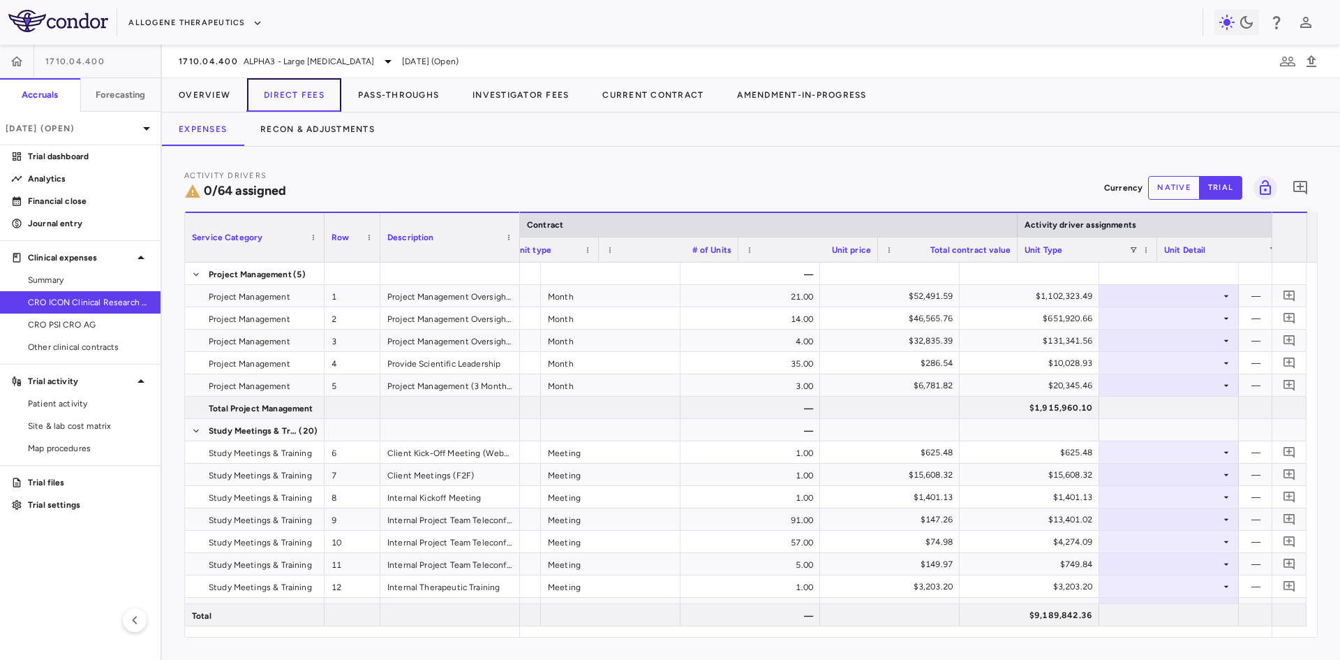
scroll to position [0, 340]
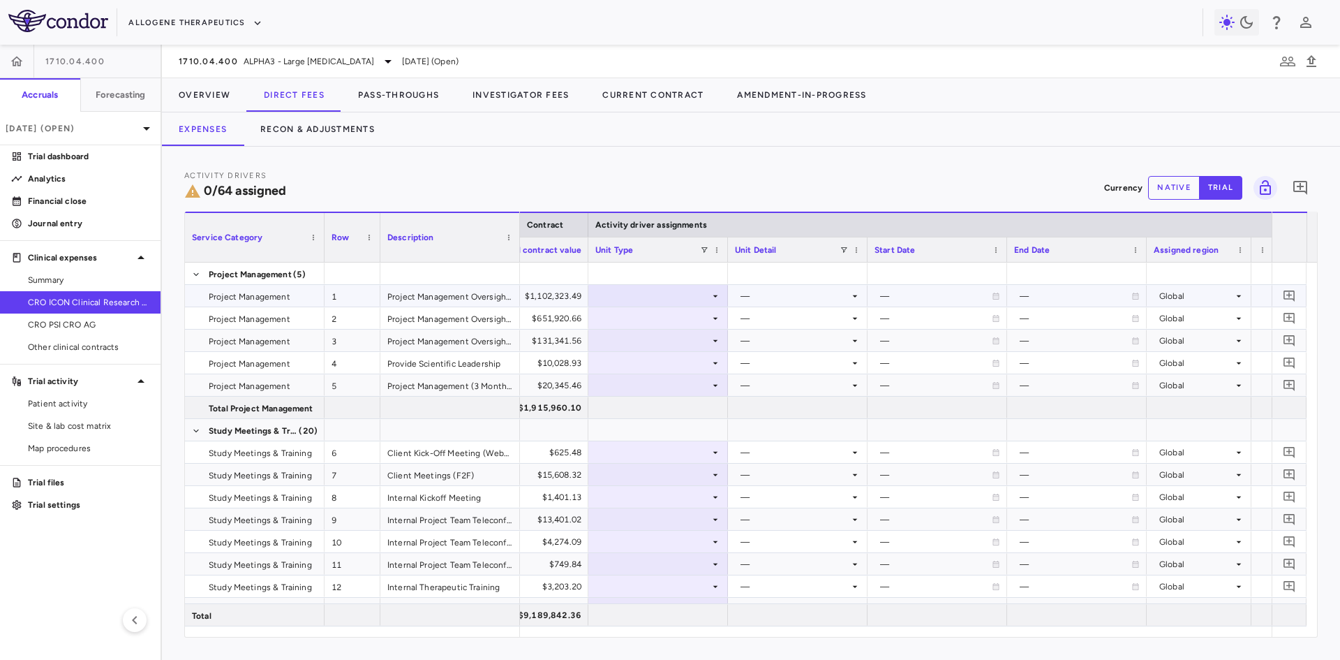
click at [676, 299] on div at bounding box center [658, 296] width 126 height 20
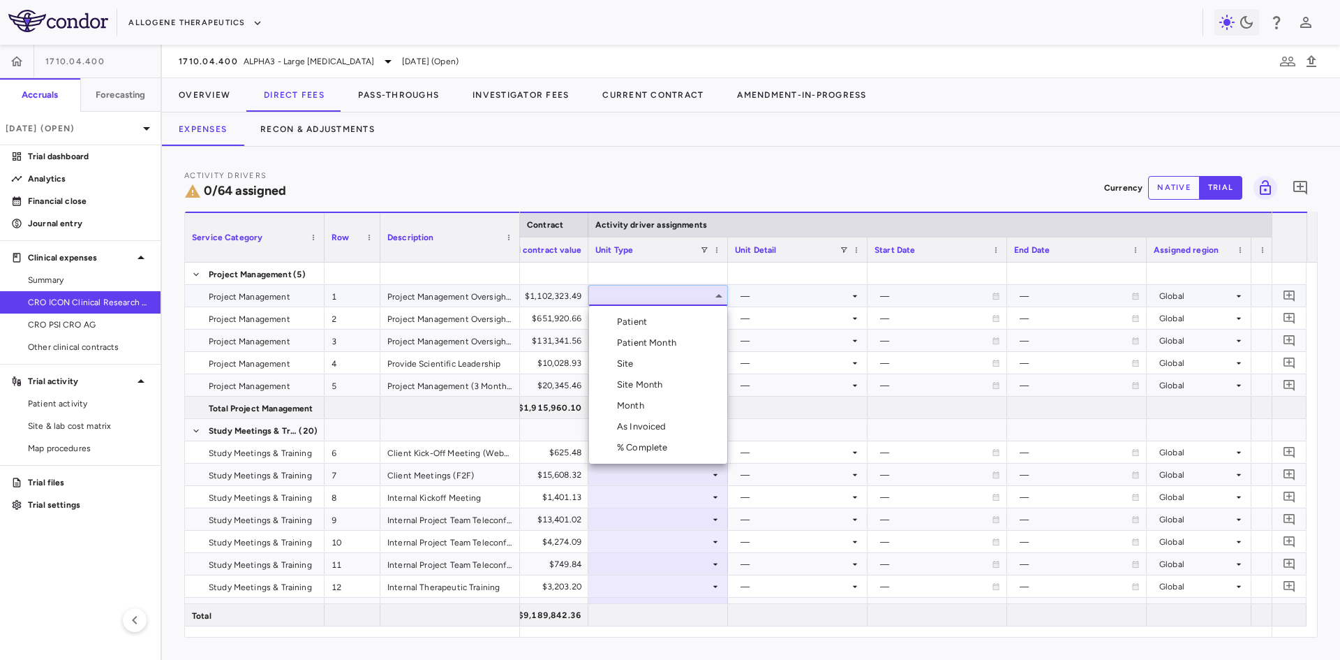
click at [676, 299] on div at bounding box center [670, 330] width 1340 height 660
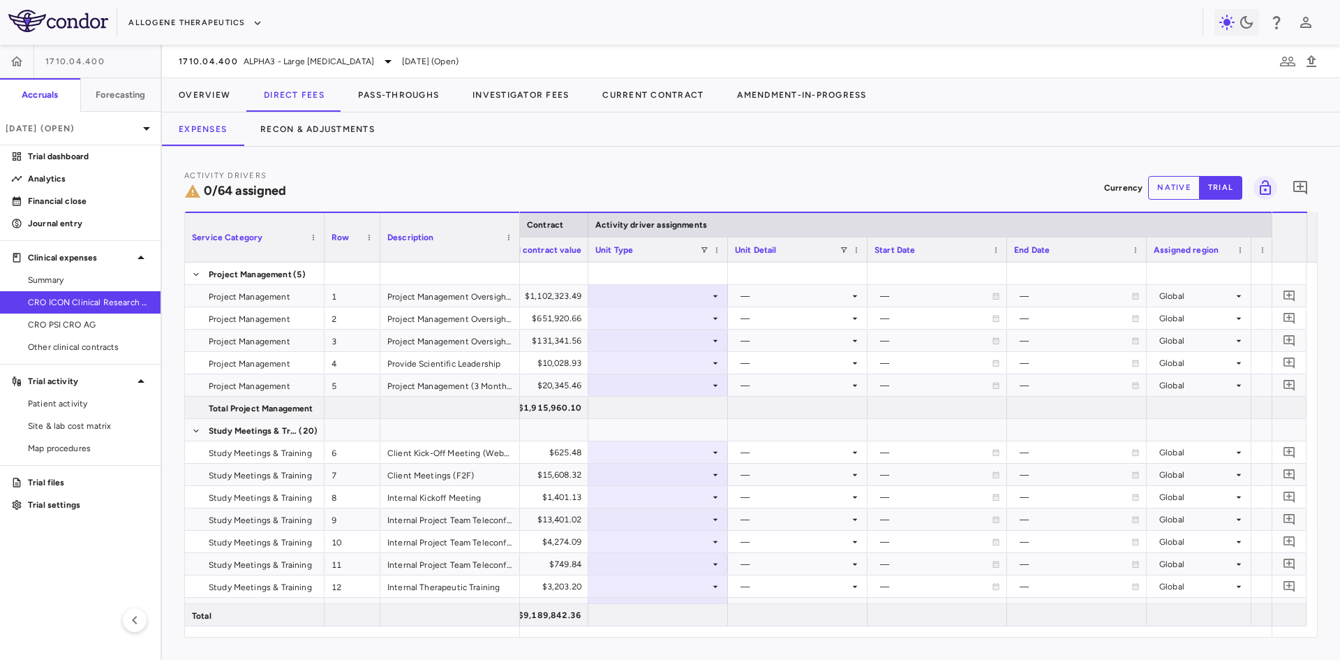
click at [519, 223] on div "Service Category Row Description" at bounding box center [352, 237] width 335 height 50
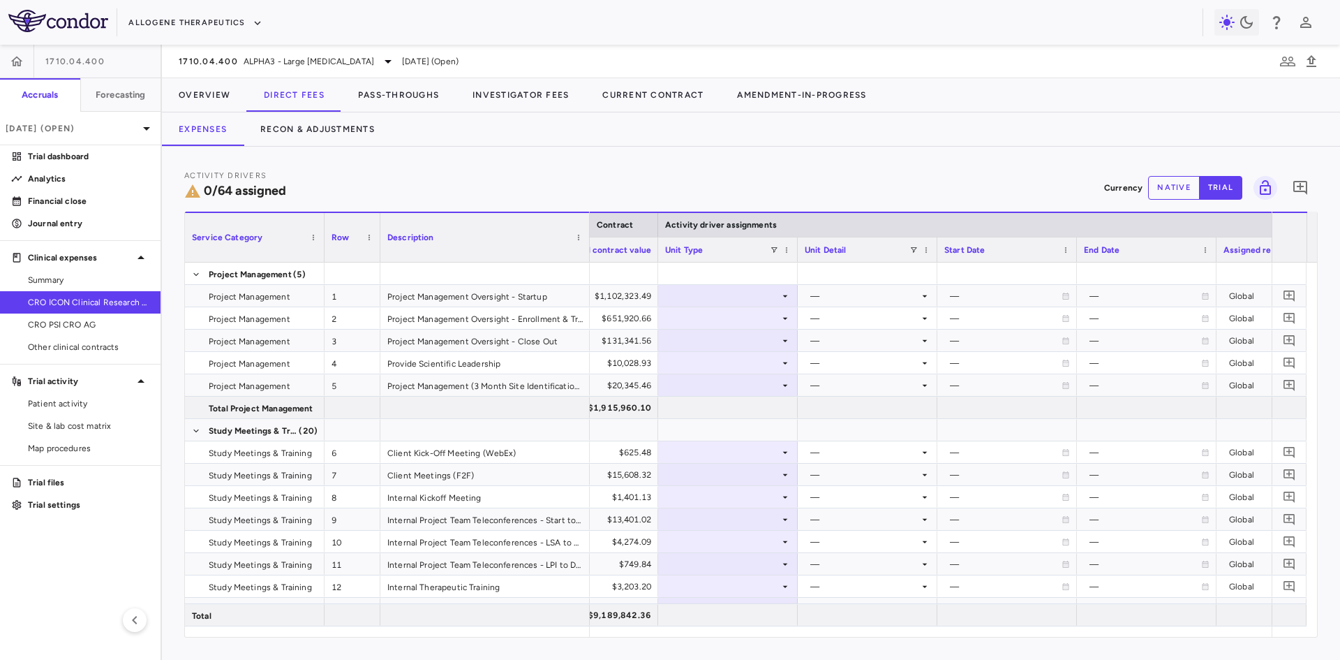
drag, startPoint x: 518, startPoint y: 223, endPoint x: 588, endPoint y: 221, distance: 69.8
click at [588, 221] on div at bounding box center [589, 237] width 6 height 49
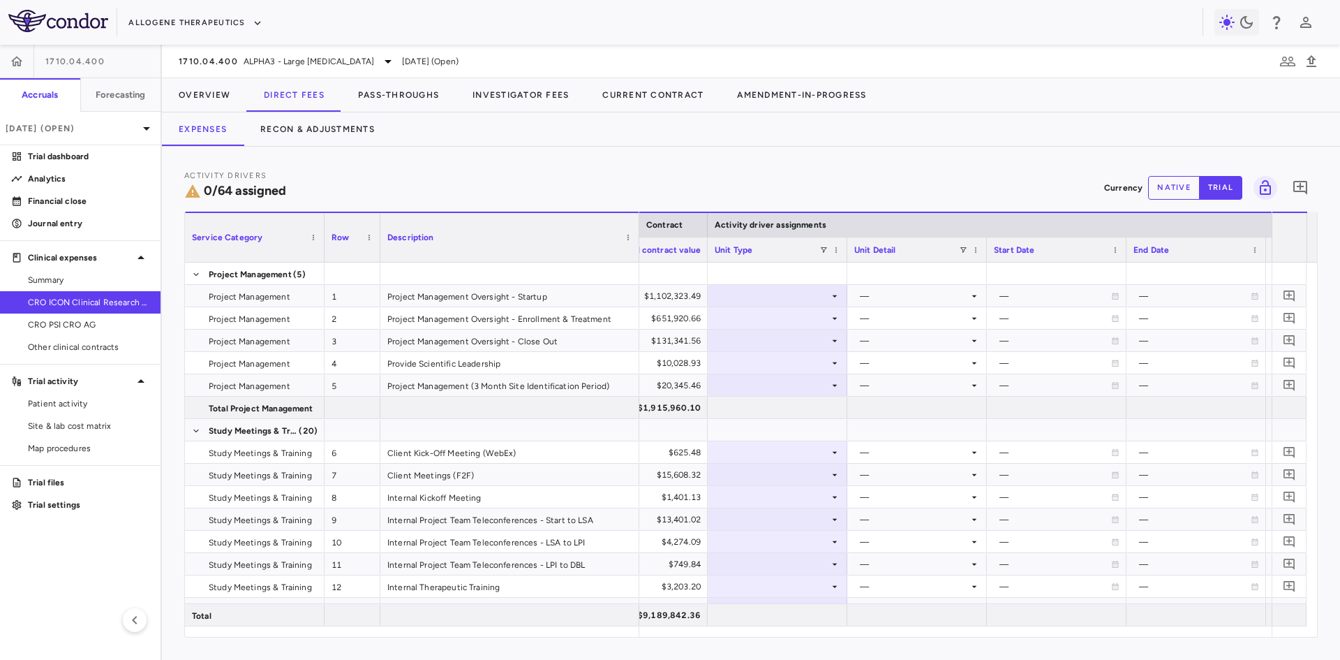
drag, startPoint x: 588, startPoint y: 222, endPoint x: 637, endPoint y: 223, distance: 49.6
click at [637, 223] on div at bounding box center [639, 237] width 6 height 49
click at [780, 293] on div at bounding box center [778, 296] width 126 height 20
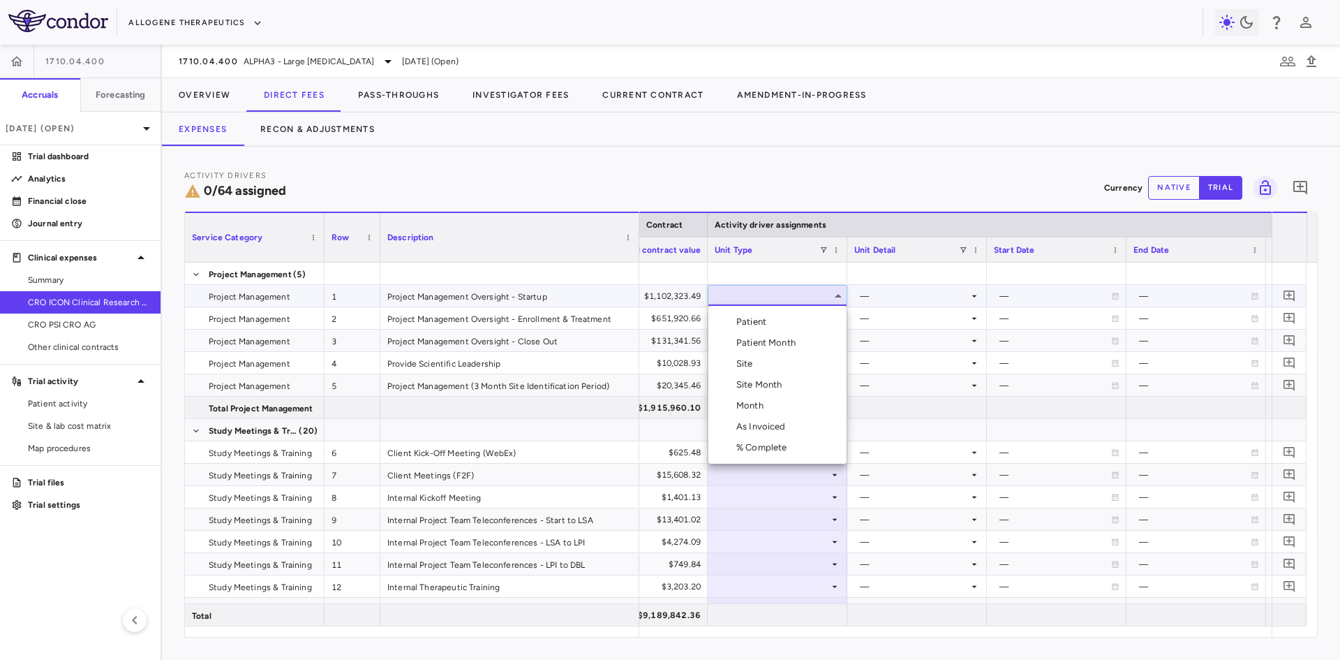
click at [762, 401] on div "Month" at bounding box center [752, 405] width 33 height 13
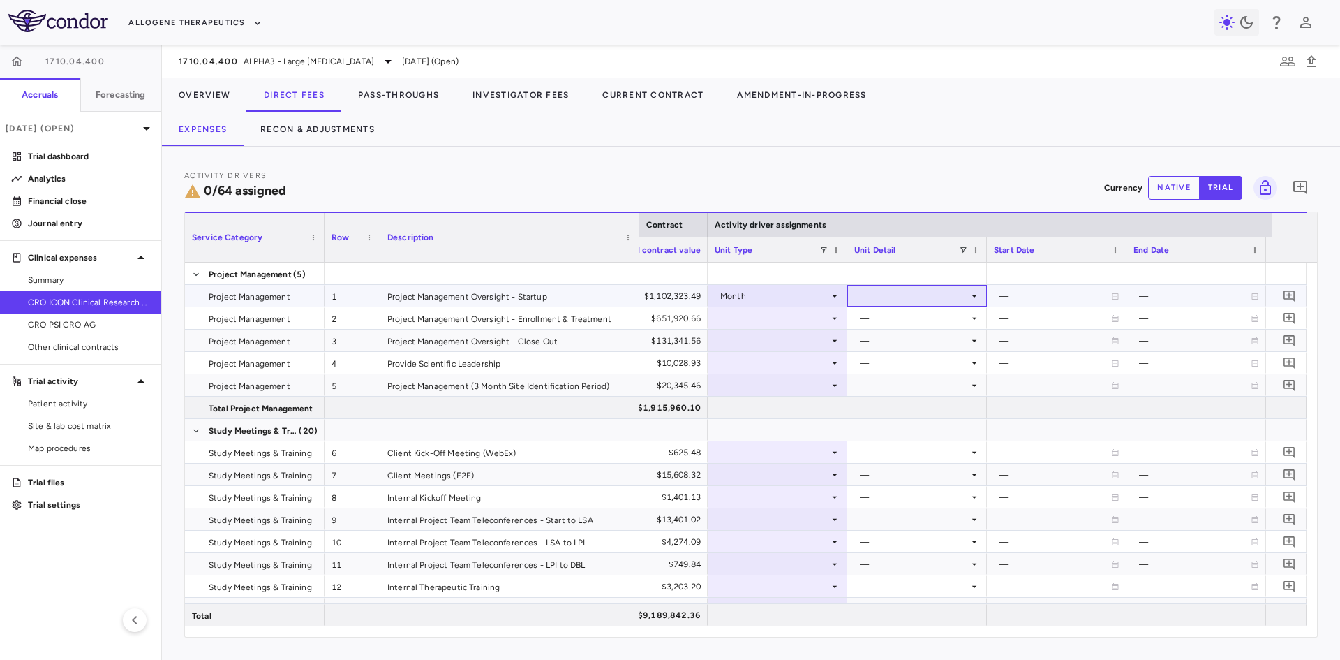
click at [885, 292] on div at bounding box center [917, 296] width 126 height 20
click at [894, 318] on div "Startup" at bounding box center [894, 322] width 37 height 13
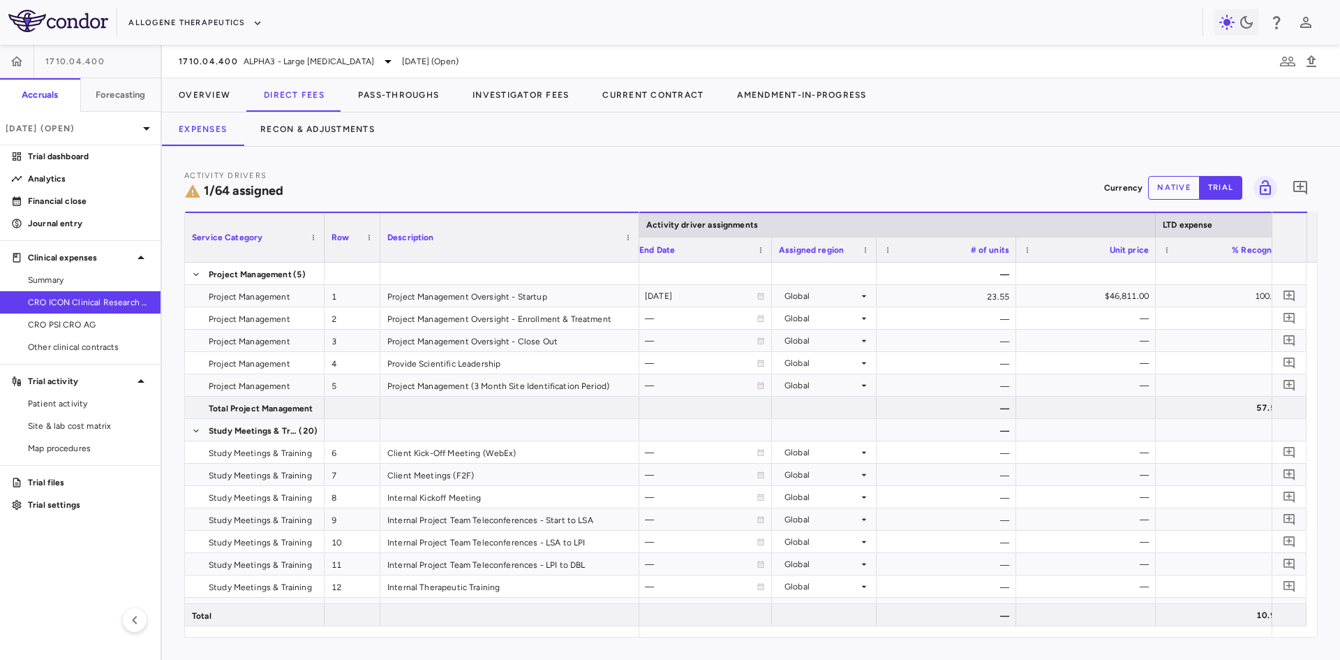
scroll to position [0, 1540]
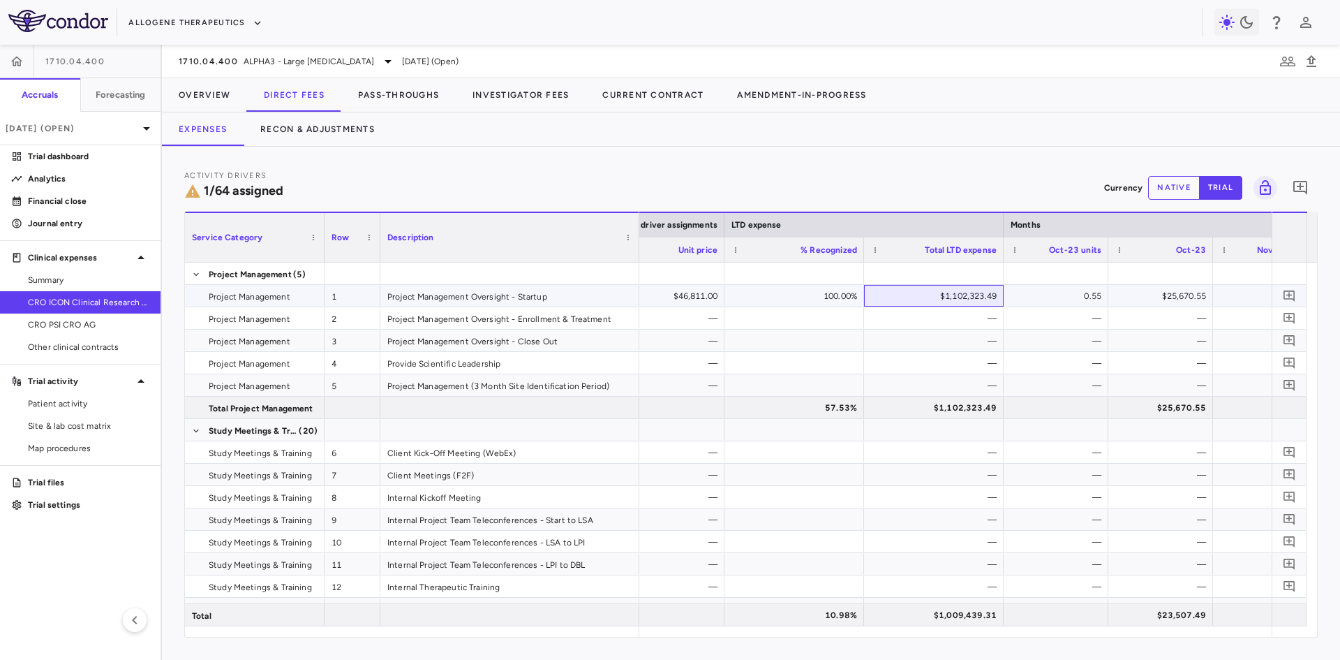
click at [968, 306] on div "$1,102,323.49" at bounding box center [934, 296] width 140 height 22
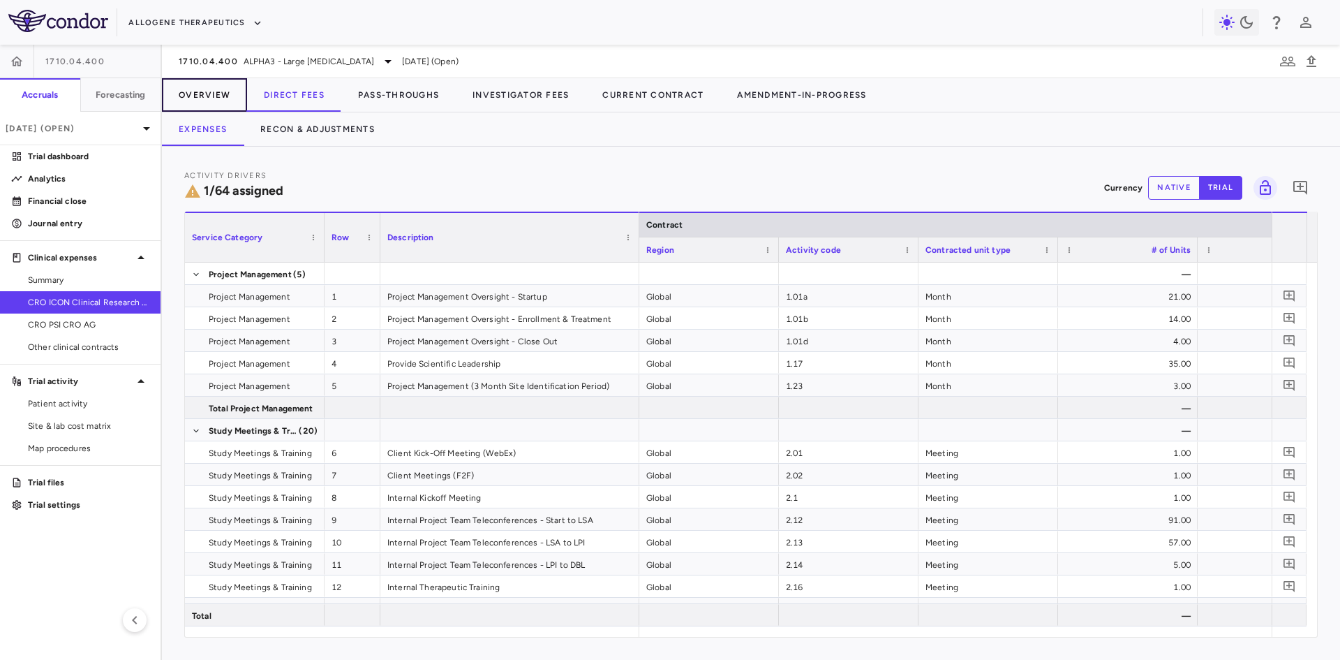
click at [219, 98] on button "Overview" at bounding box center [204, 95] width 85 height 34
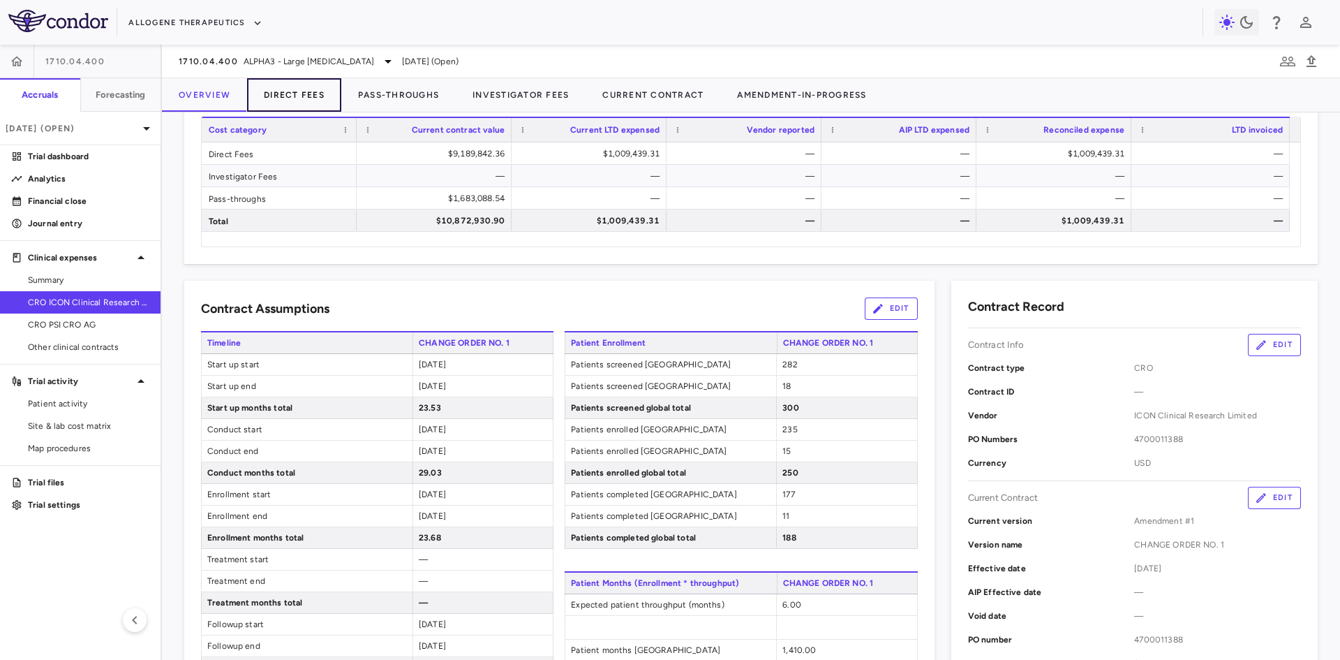
click at [293, 96] on button "Direct Fees" at bounding box center [294, 95] width 94 height 34
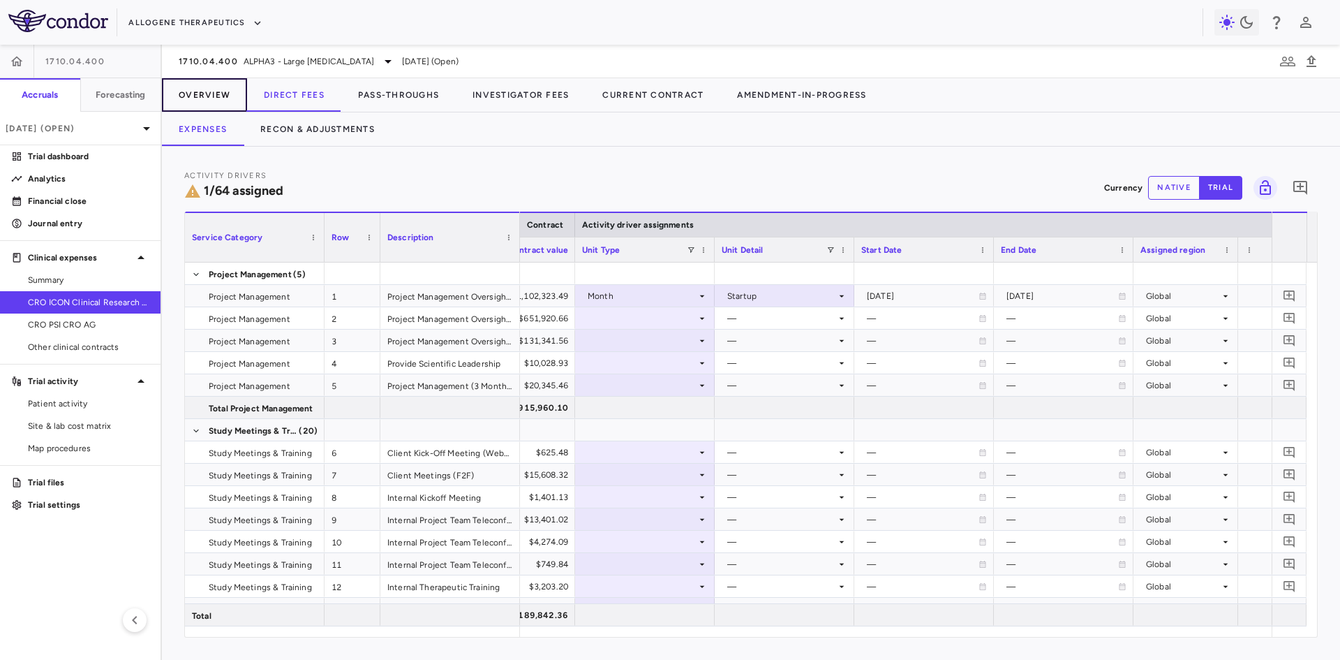
click at [206, 93] on button "Overview" at bounding box center [204, 95] width 85 height 34
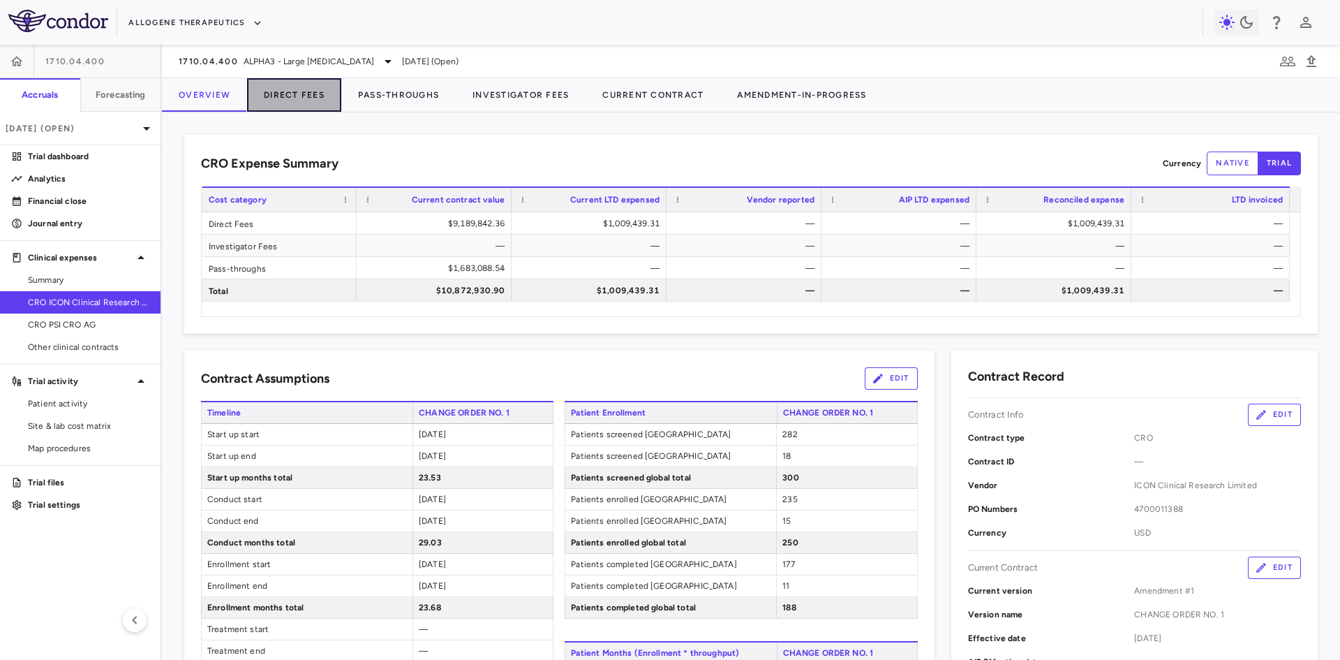
click at [284, 98] on button "Direct Fees" at bounding box center [294, 95] width 94 height 34
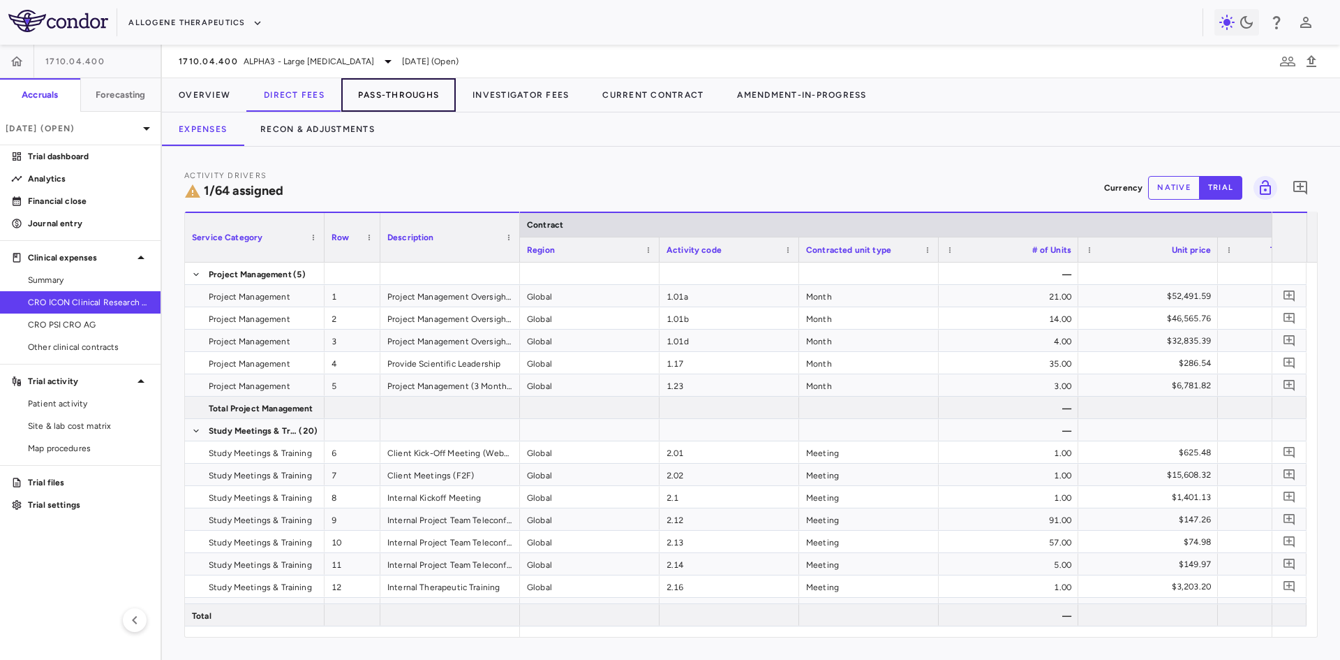
click at [394, 95] on button "Pass-Throughs" at bounding box center [398, 95] width 114 height 34
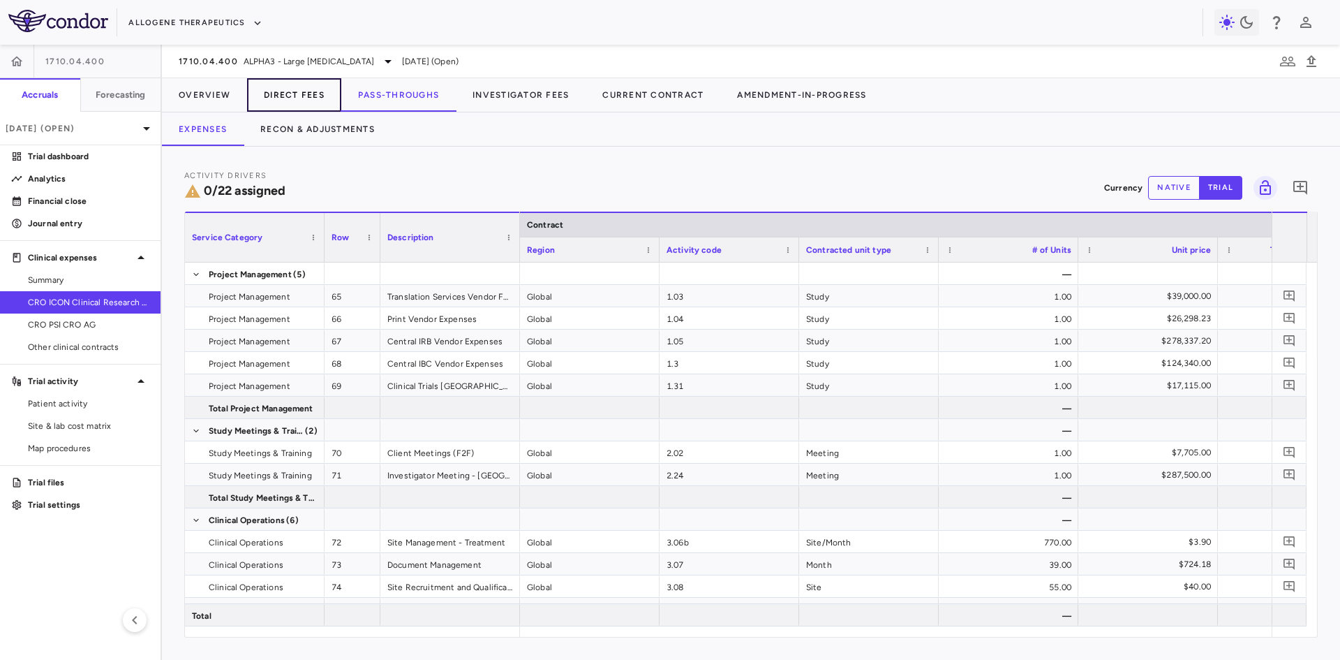
click at [300, 95] on button "Direct Fees" at bounding box center [294, 95] width 94 height 34
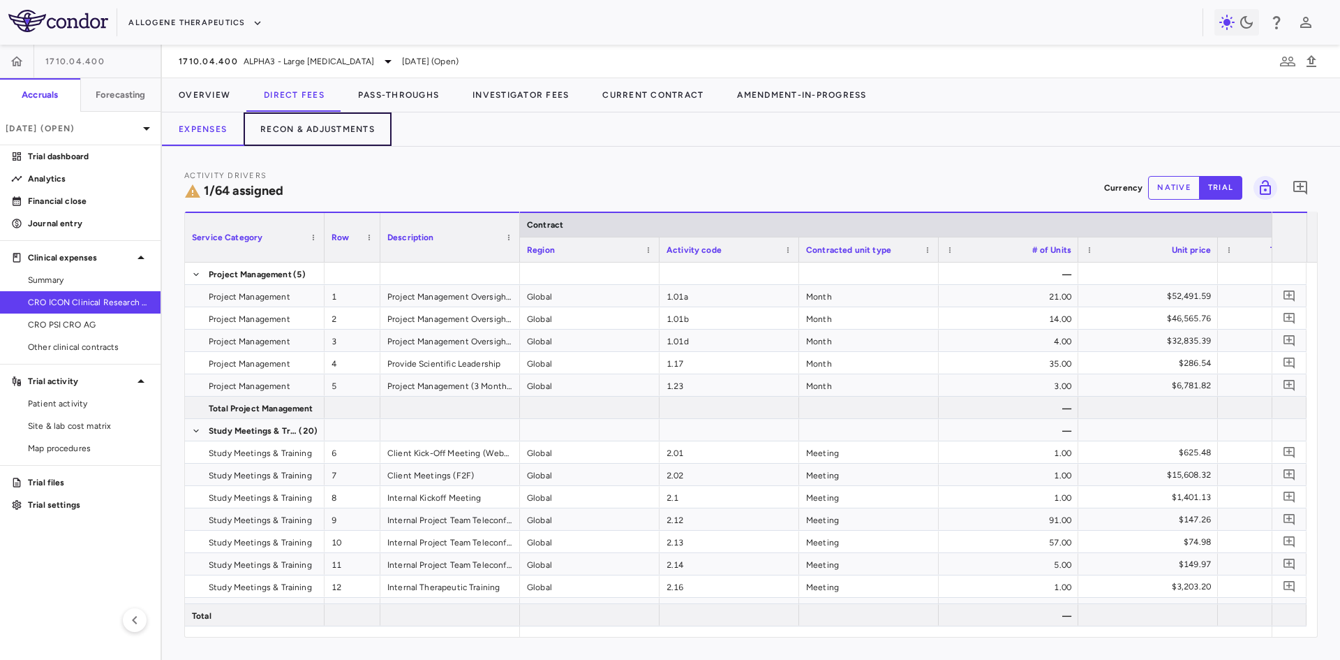
click at [314, 130] on button "Recon & Adjustments" at bounding box center [318, 129] width 148 height 34
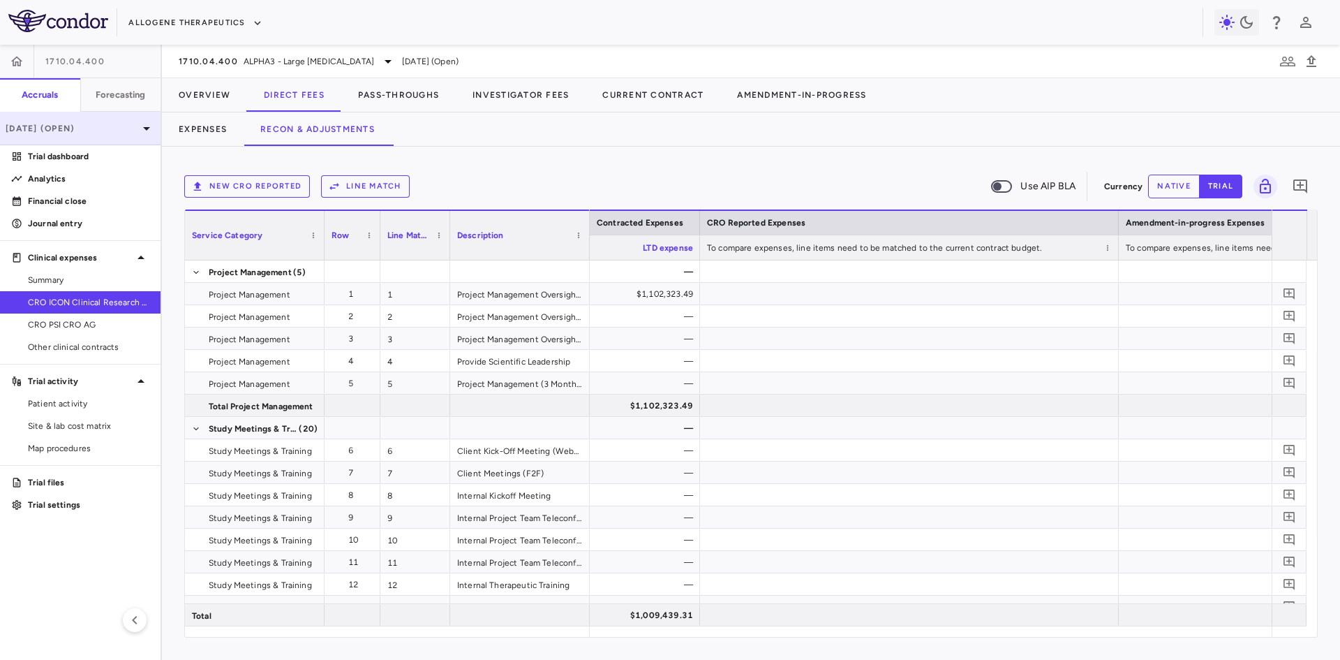
click at [128, 133] on p "[DATE] (Open)" at bounding box center [72, 128] width 133 height 13
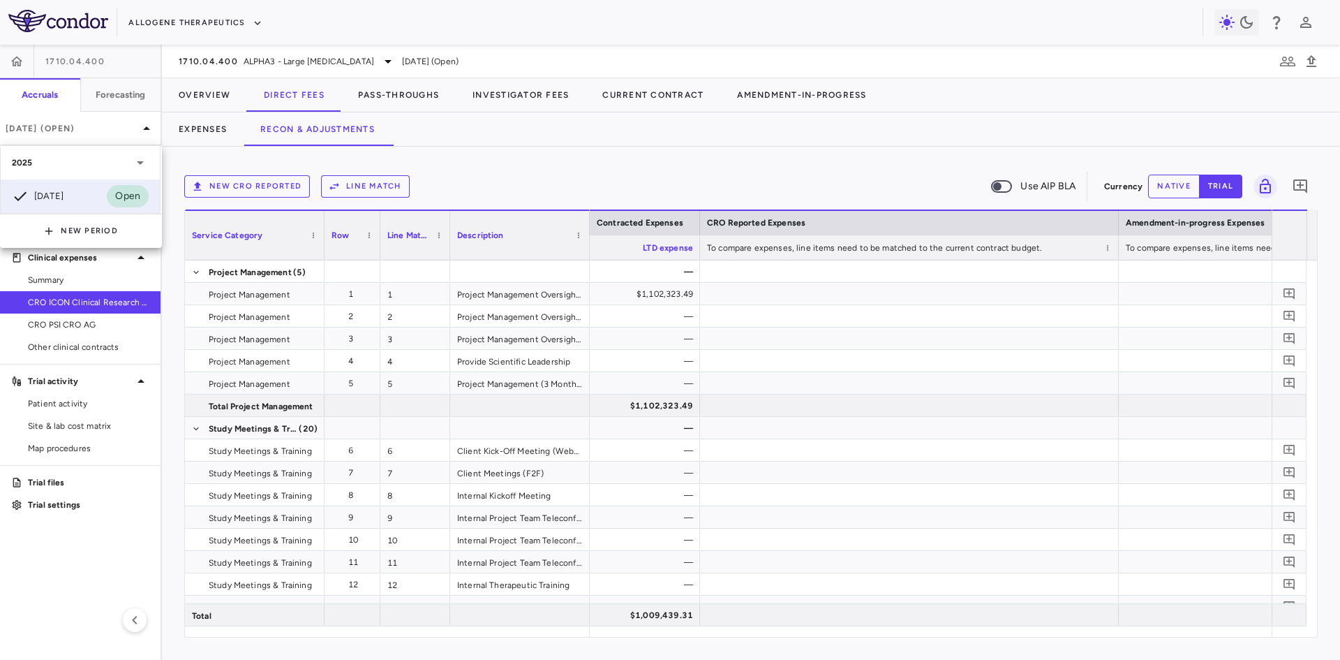
click at [555, 153] on div at bounding box center [670, 330] width 1340 height 660
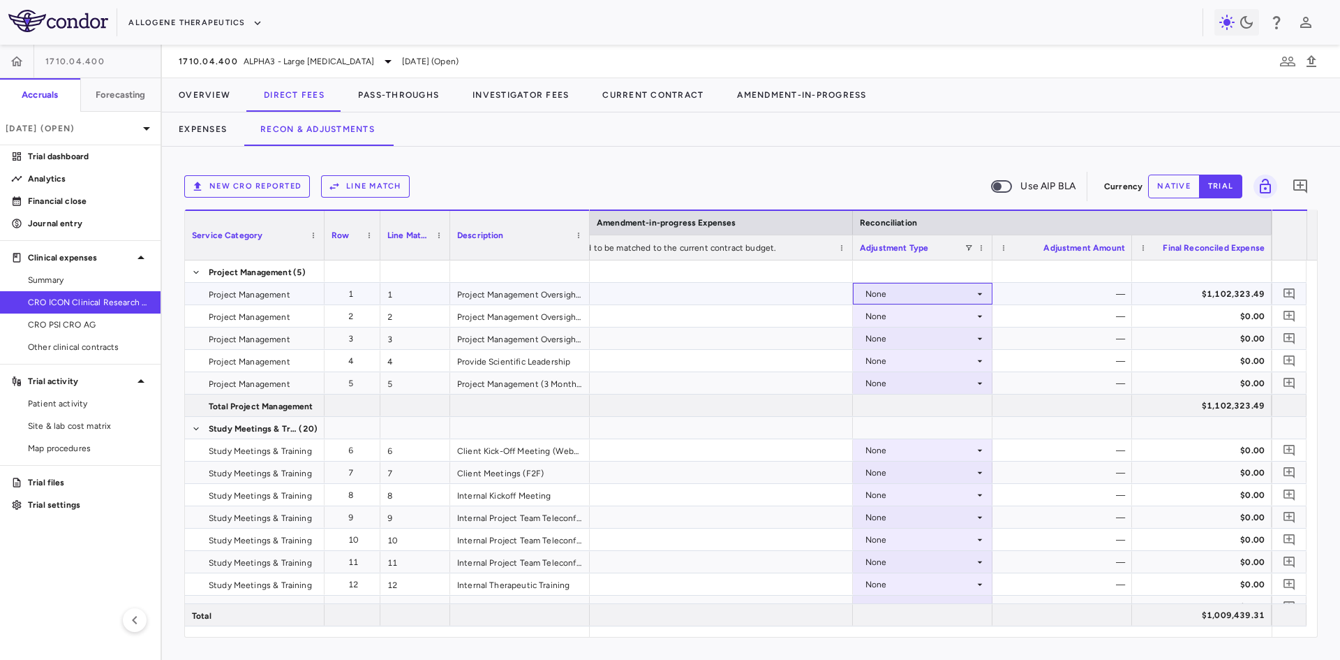
click at [933, 295] on div "None" at bounding box center [920, 294] width 109 height 22
click at [933, 295] on div at bounding box center [670, 330] width 1340 height 660
click at [933, 295] on div "None" at bounding box center [920, 294] width 109 height 22
click at [1104, 296] on div at bounding box center [670, 330] width 1340 height 660
click at [930, 296] on div "None" at bounding box center [920, 294] width 109 height 22
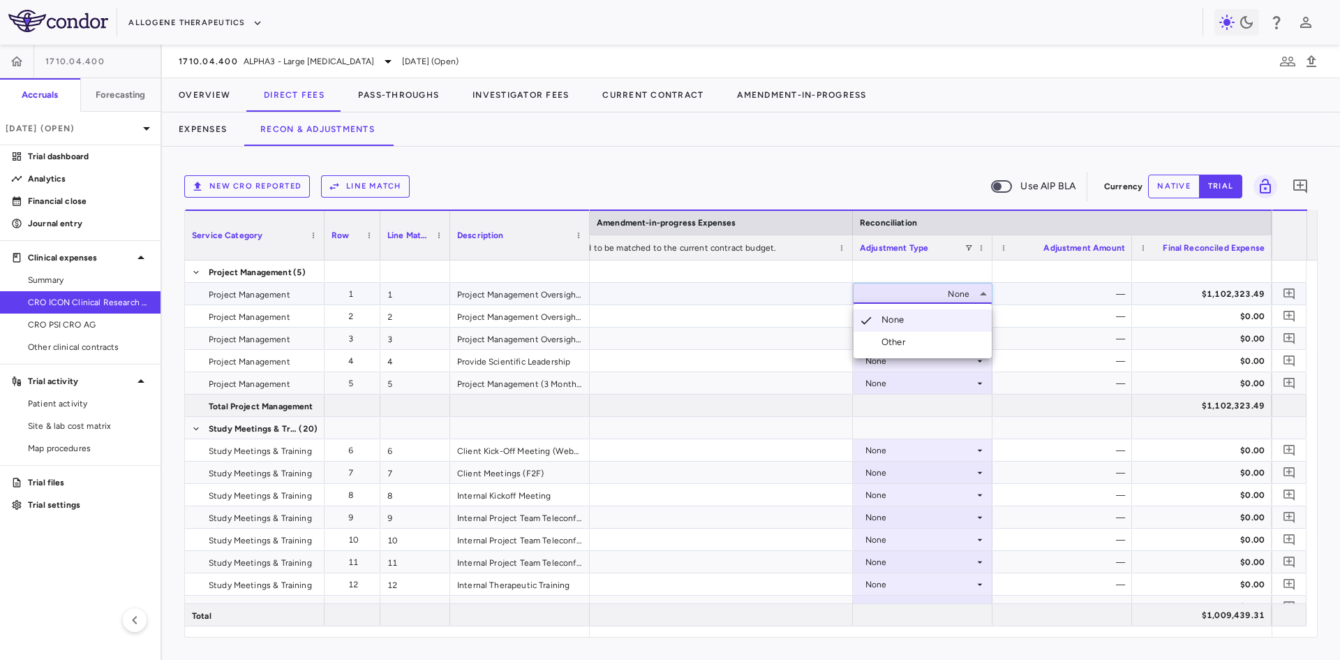
click at [910, 346] on div "Other" at bounding box center [896, 342] width 29 height 13
click at [1165, 194] on button "native" at bounding box center [1174, 187] width 52 height 24
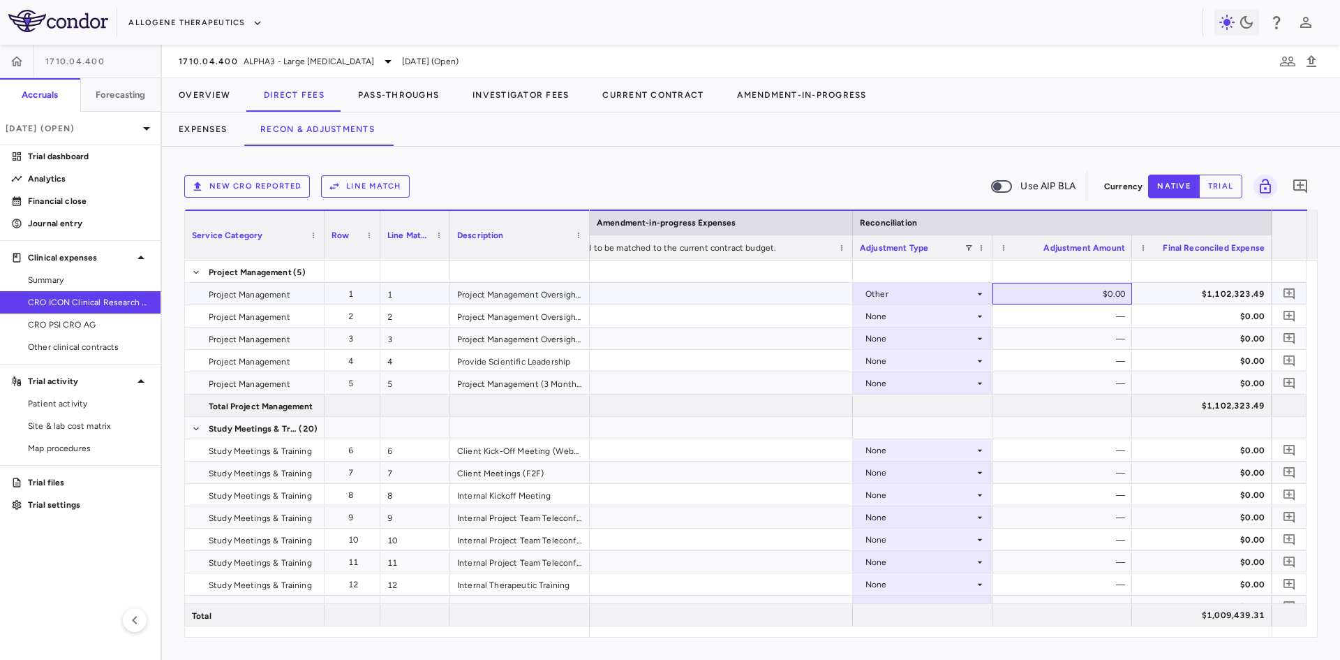
click at [1069, 295] on div "$0.00" at bounding box center [1065, 294] width 120 height 22
drag, startPoint x: 1049, startPoint y: 290, endPoint x: 1111, endPoint y: 290, distance: 62.1
click at [1102, 289] on input "*" at bounding box center [1072, 294] width 117 height 23
click at [905, 287] on div "Other" at bounding box center [920, 294] width 109 height 22
click at [901, 315] on div "None" at bounding box center [896, 319] width 29 height 13
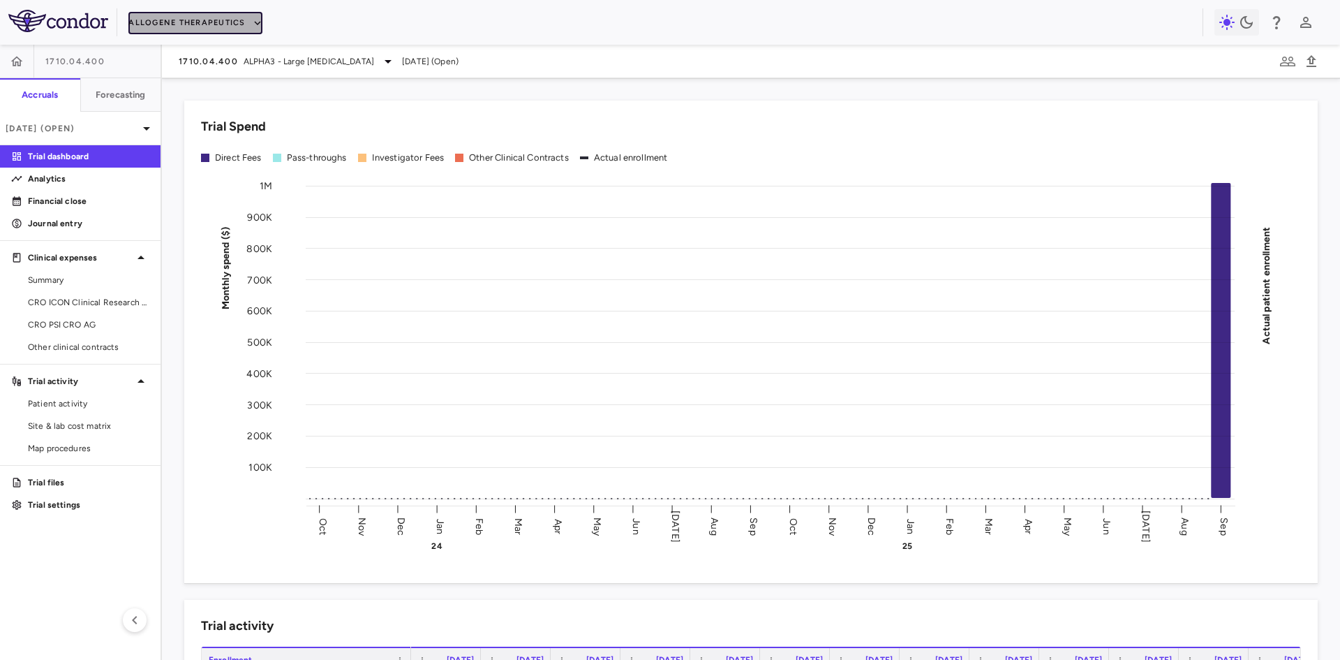
click at [240, 22] on button "Allogene Therapeutics" at bounding box center [194, 23] width 133 height 22
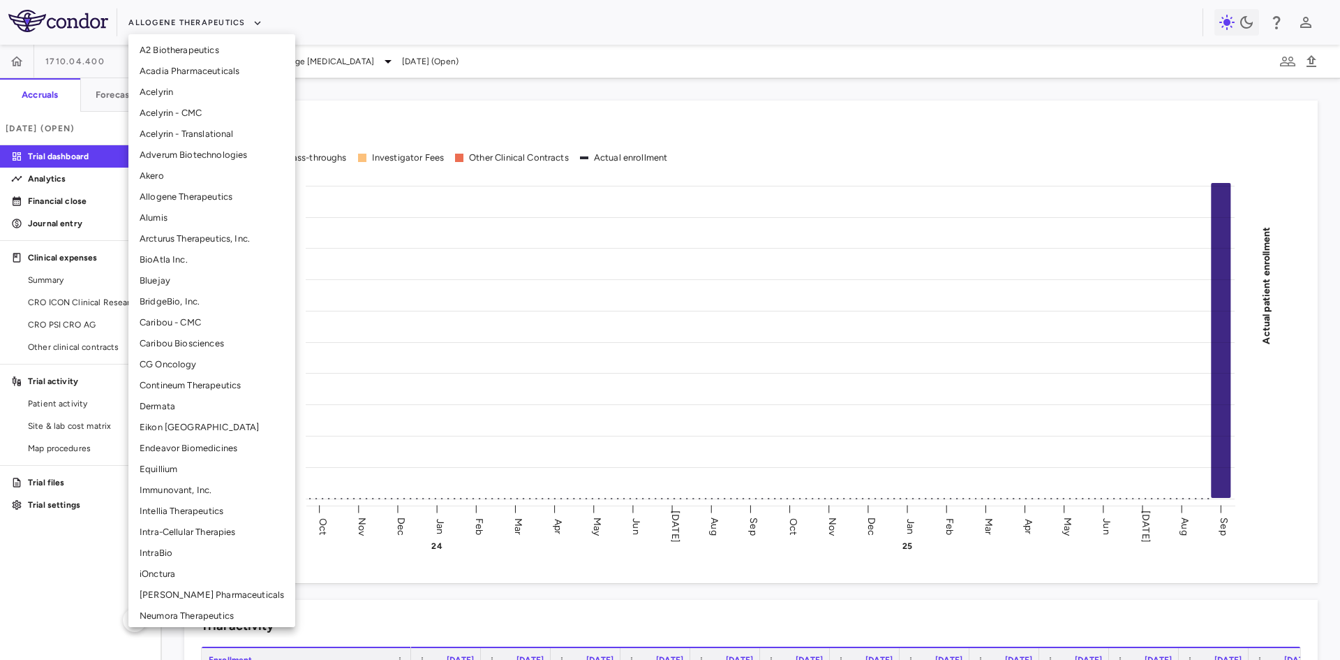
click at [1278, 22] on div at bounding box center [670, 330] width 1340 height 660
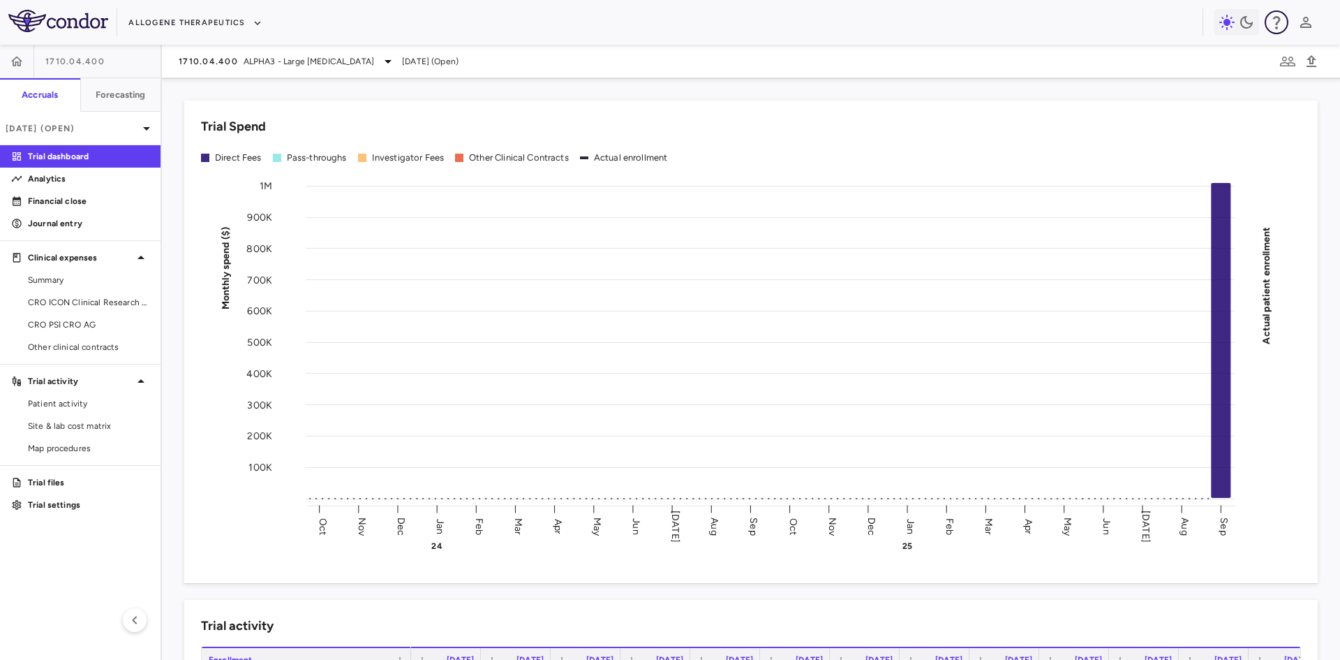
click at [1275, 20] on icon "button" at bounding box center [1276, 22] width 17 height 17
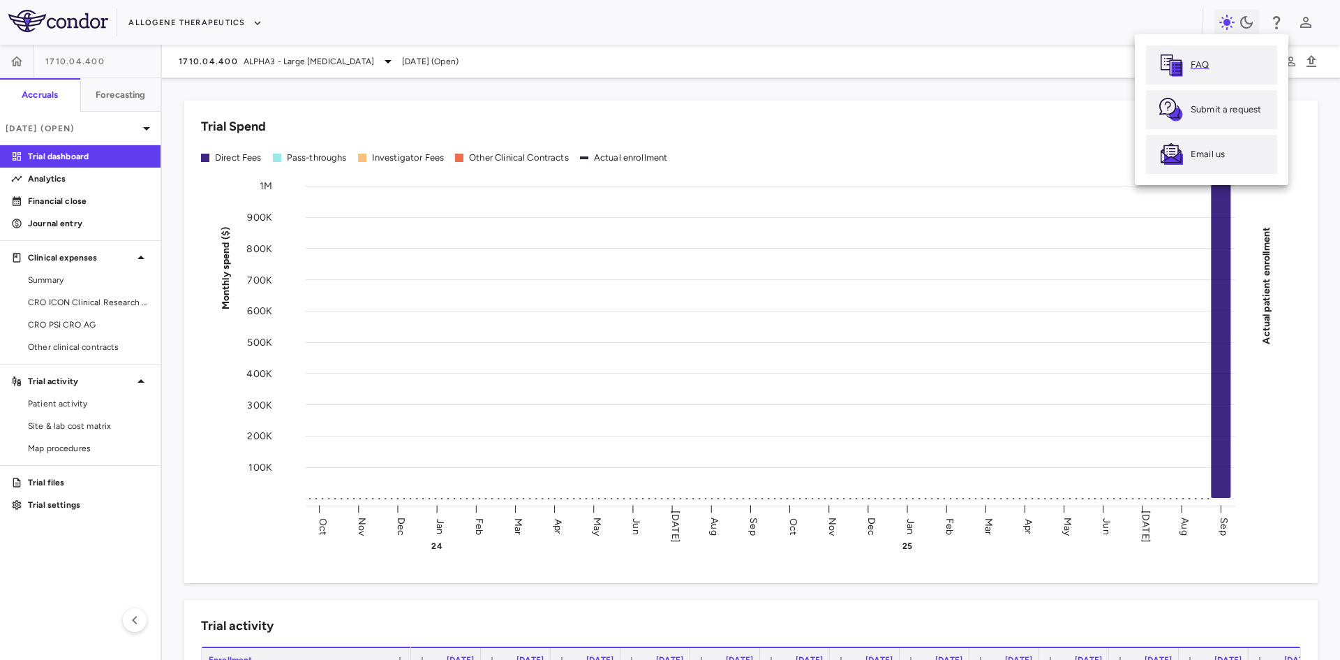
click at [1201, 64] on p "FAQ" at bounding box center [1200, 65] width 18 height 13
click at [427, 591] on div at bounding box center [670, 330] width 1340 height 660
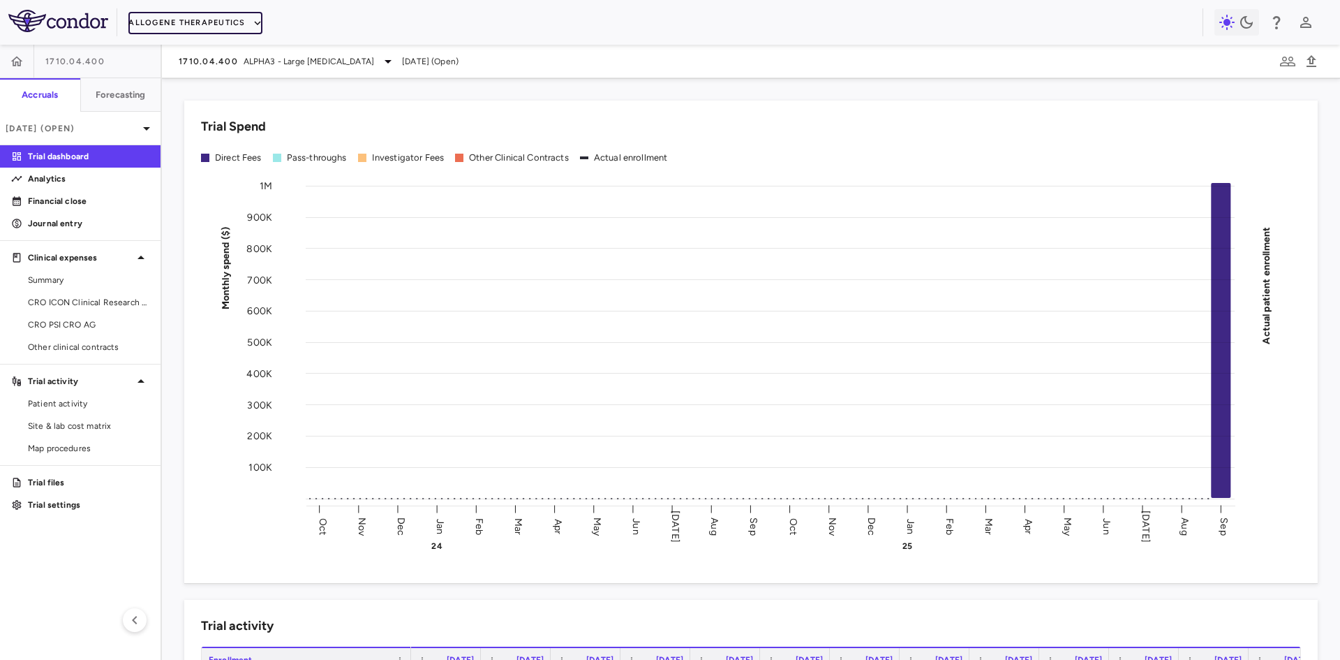
click at [205, 23] on button "Allogene Therapeutics" at bounding box center [194, 23] width 133 height 22
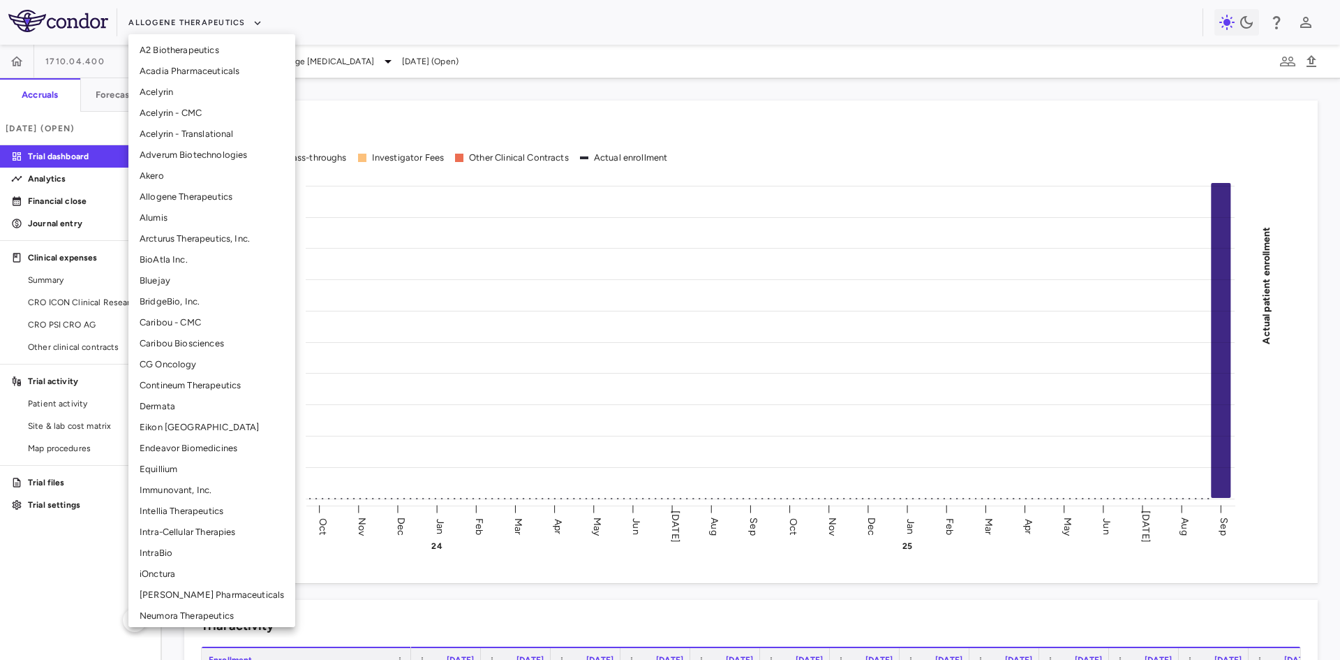
click at [180, 210] on li "Alumis" at bounding box center [211, 217] width 167 height 21
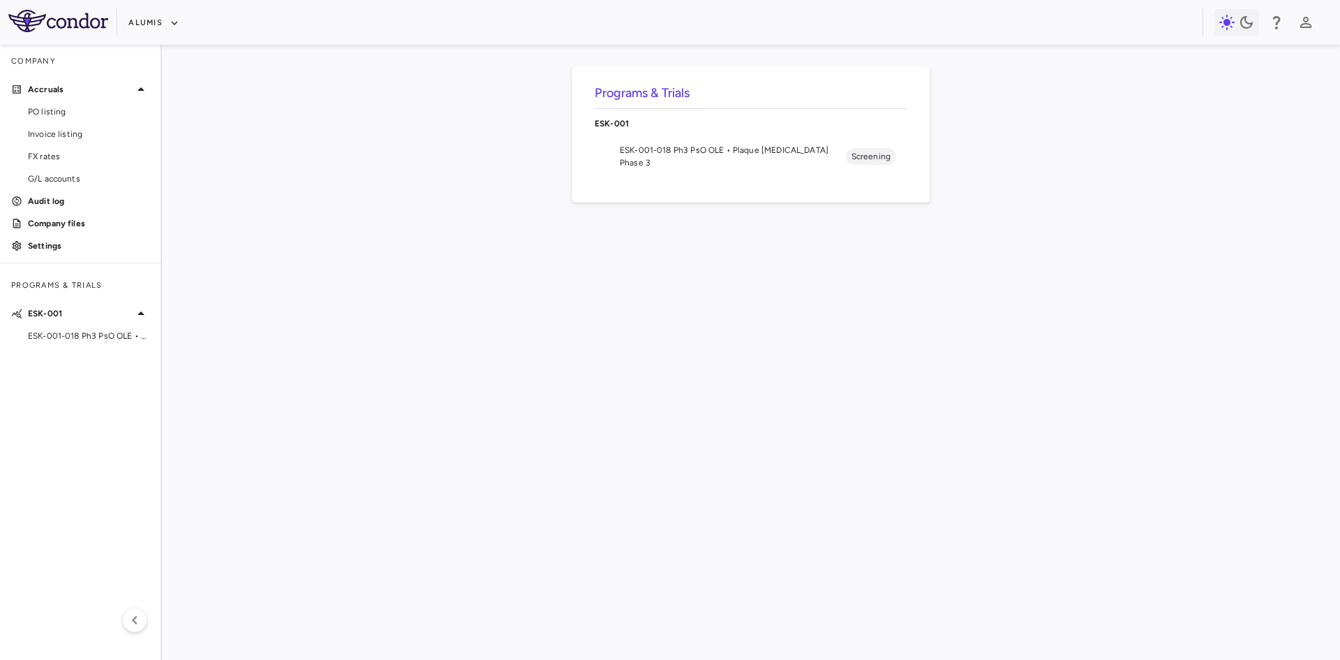
click at [664, 164] on span "Phase 3" at bounding box center [733, 162] width 226 height 13
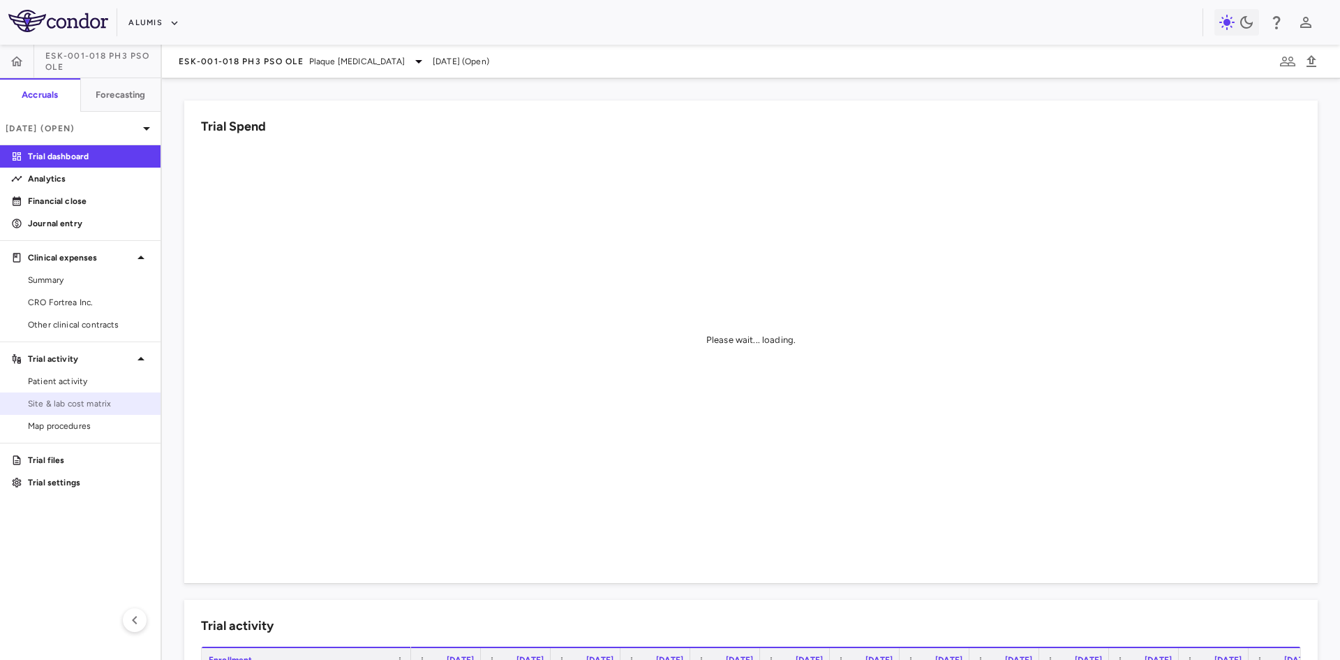
click at [91, 401] on span "Site & lab cost matrix" at bounding box center [88, 403] width 121 height 13
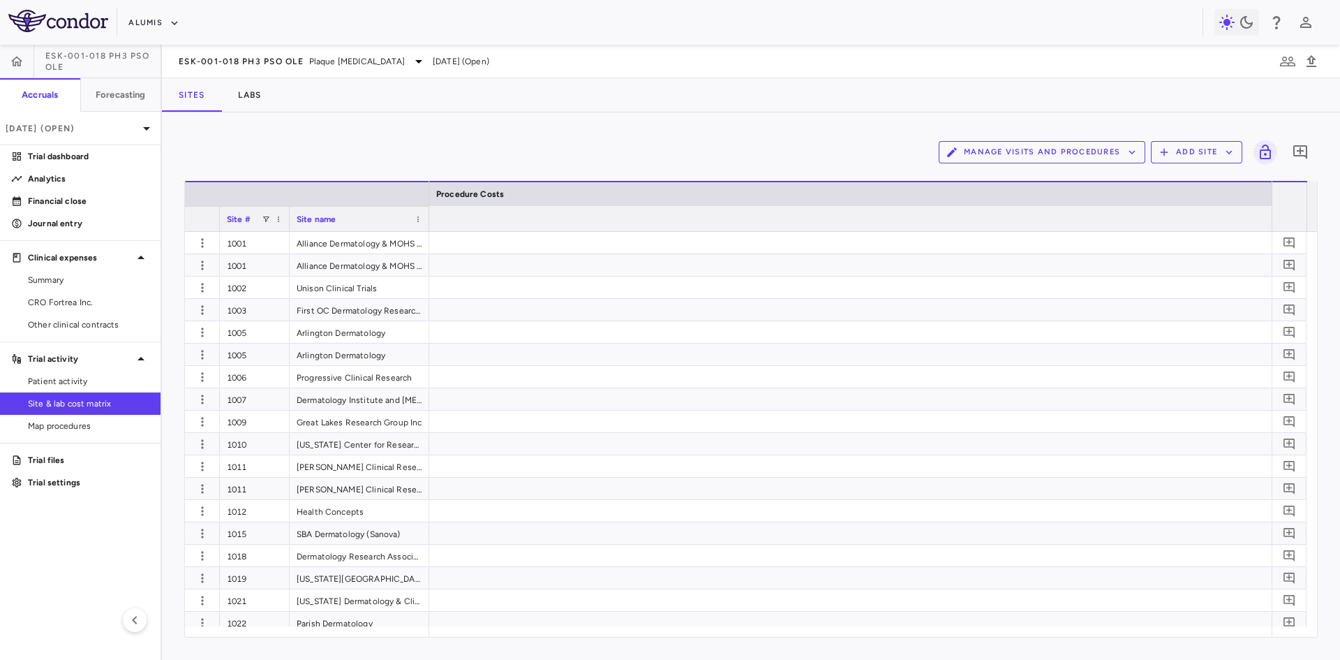
scroll to position [0, 7738]
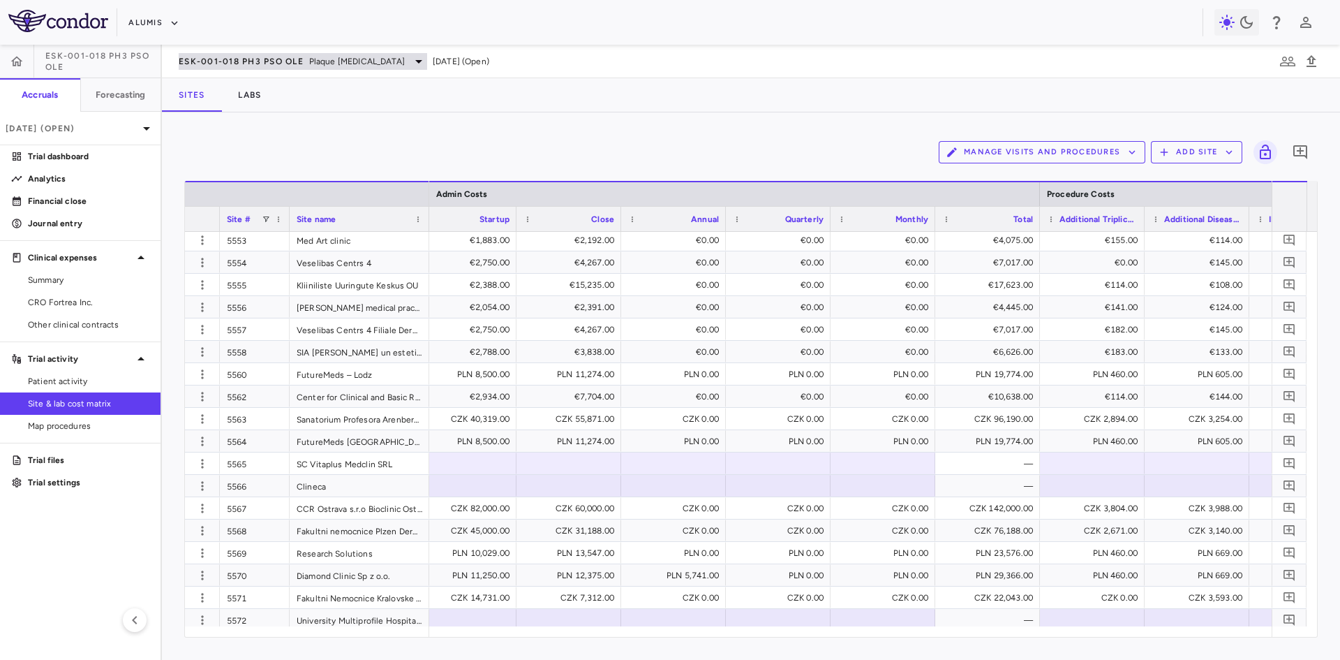
click at [252, 58] on span "ESK-001-018 Ph3 PsO OLE" at bounding box center [241, 61] width 125 height 11
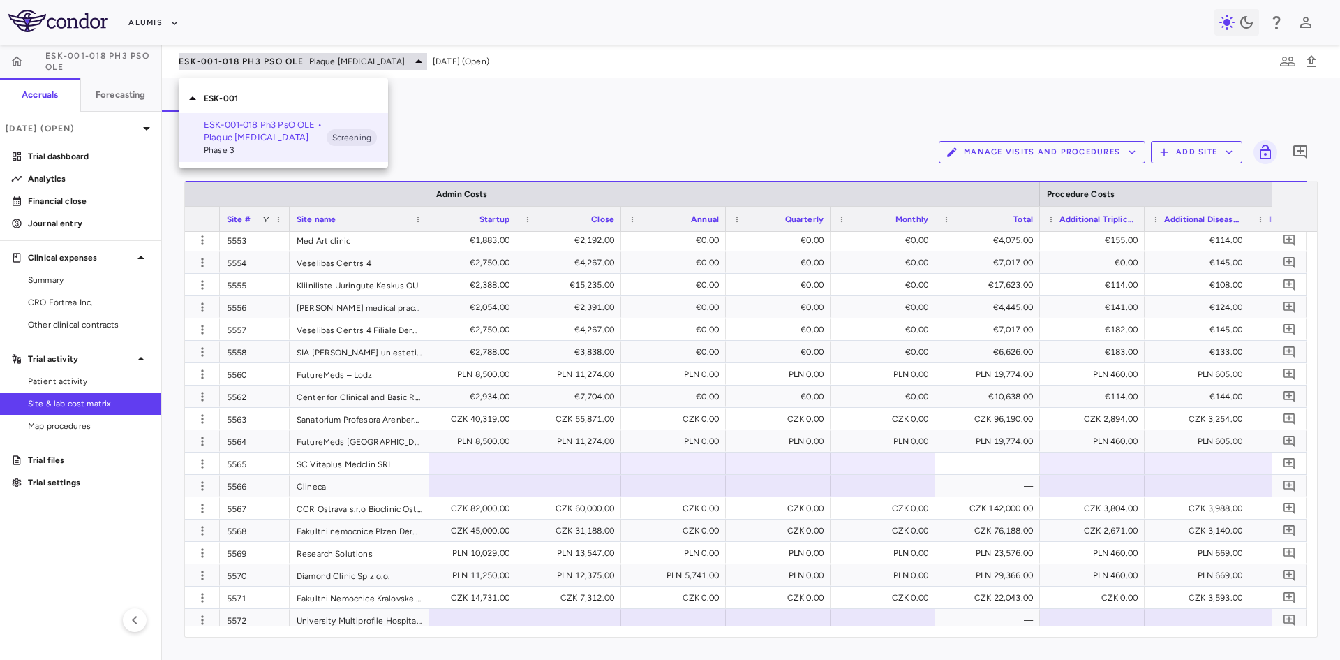
click at [252, 59] on div at bounding box center [670, 330] width 1340 height 660
